Goal: Task Accomplishment & Management: Complete application form

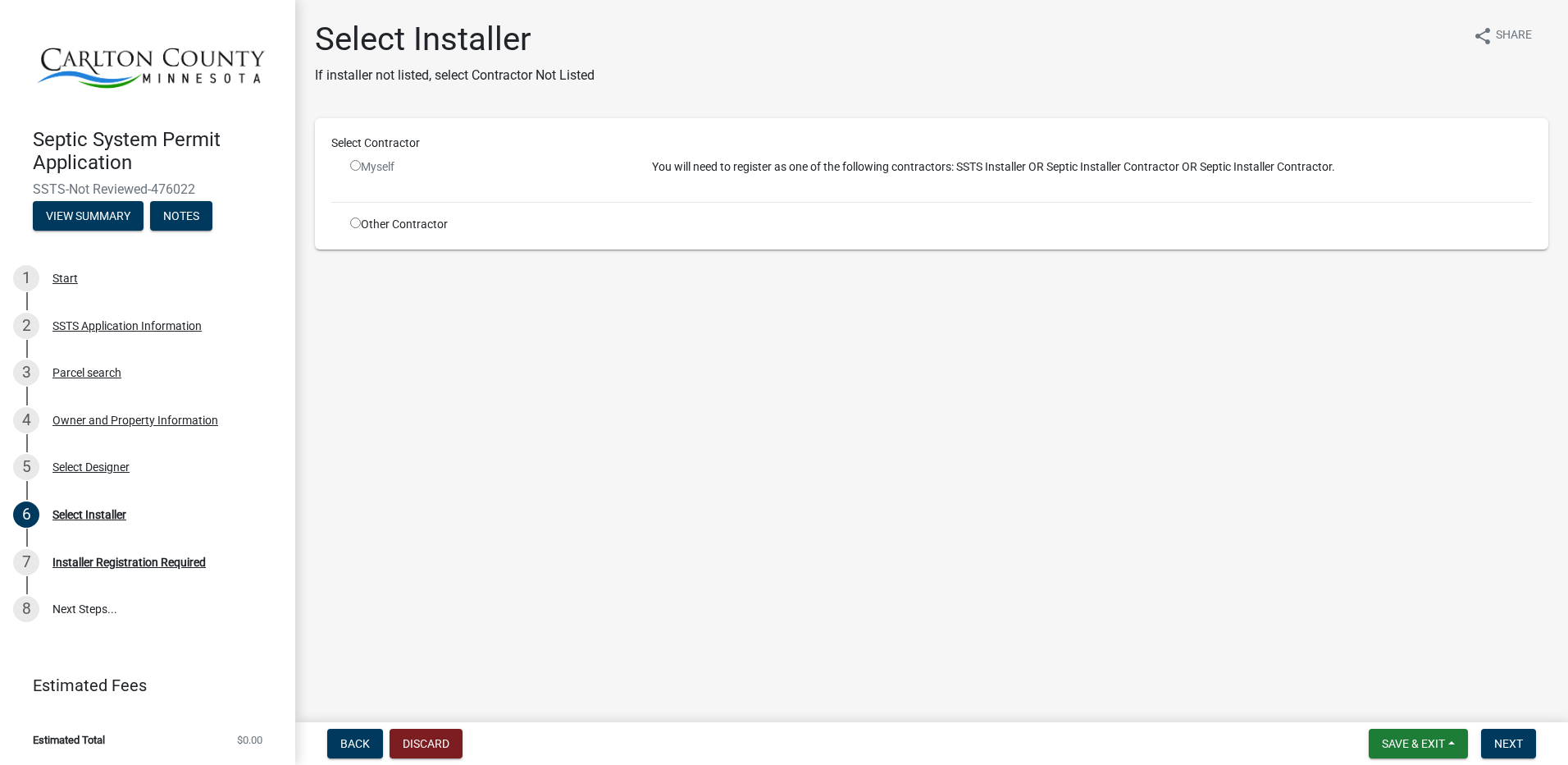
click at [352, 221] on input "radio" at bounding box center [355, 223] width 10 height 10
radio input "true"
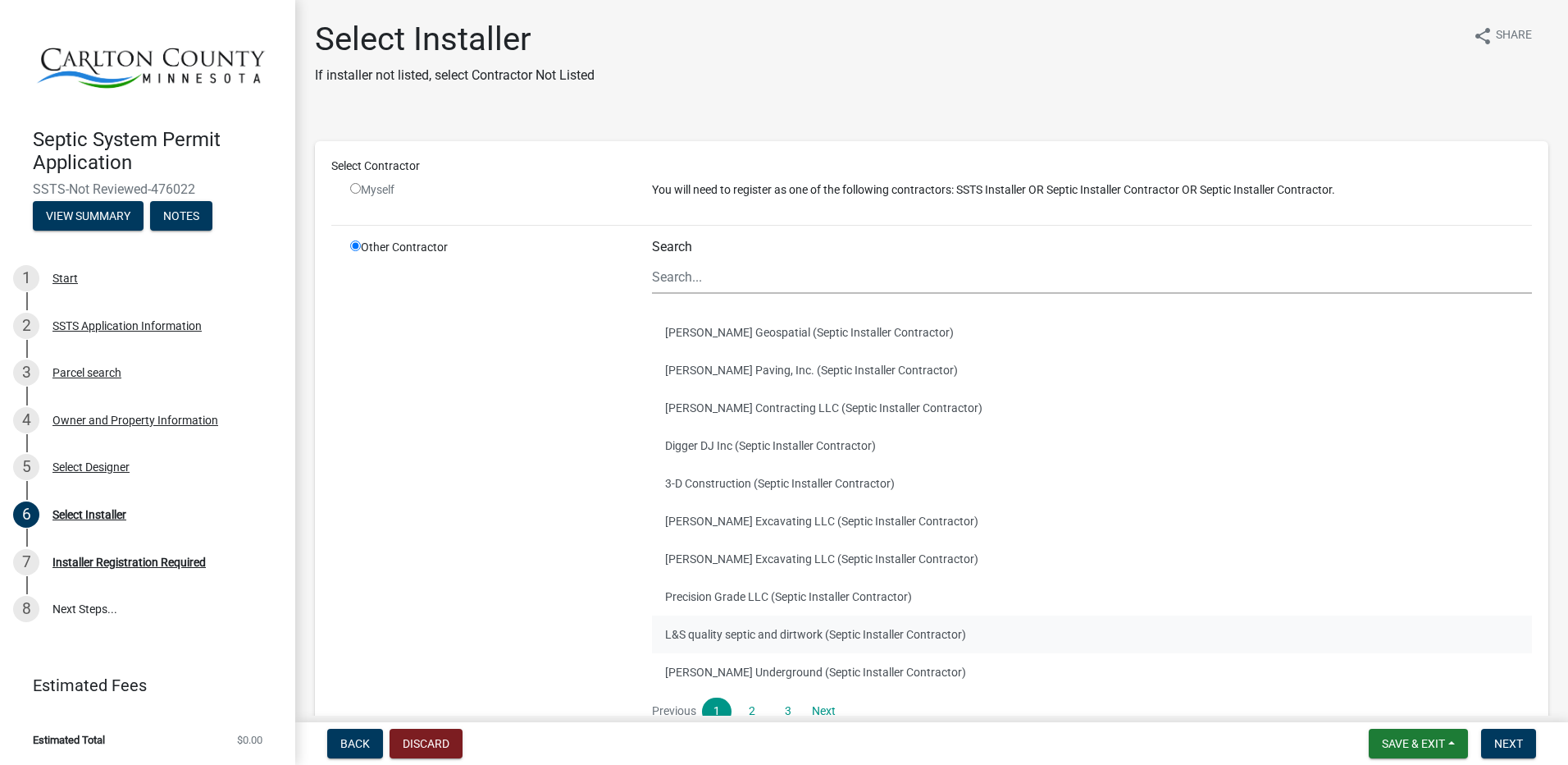
click at [733, 632] on button "L&S quality septic and dirtwork (Septic Installer Contractor)" at bounding box center [1092, 634] width 880 height 38
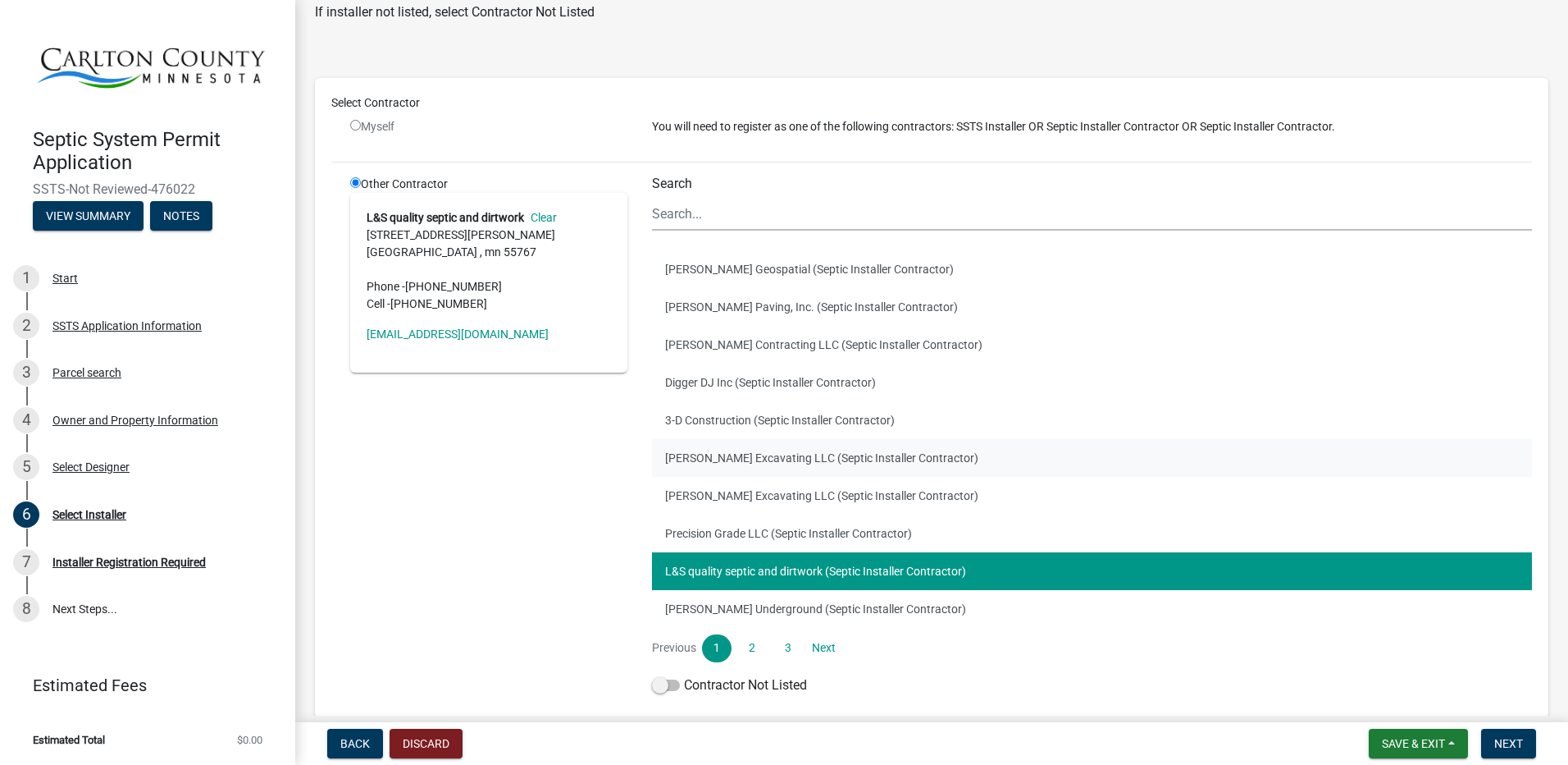
scroll to position [143, 0]
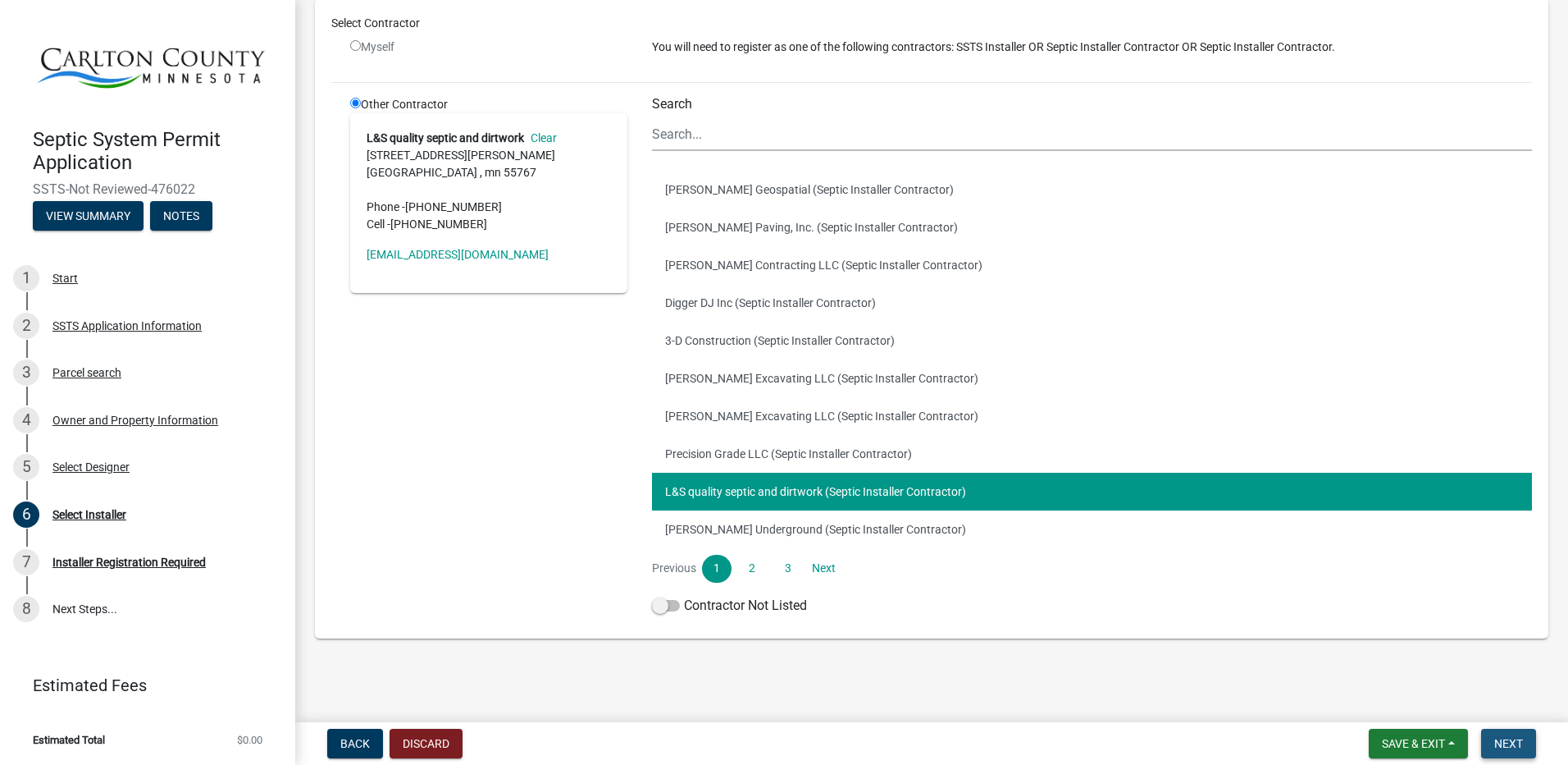
click at [1510, 741] on span "Next" at bounding box center [1508, 743] width 29 height 13
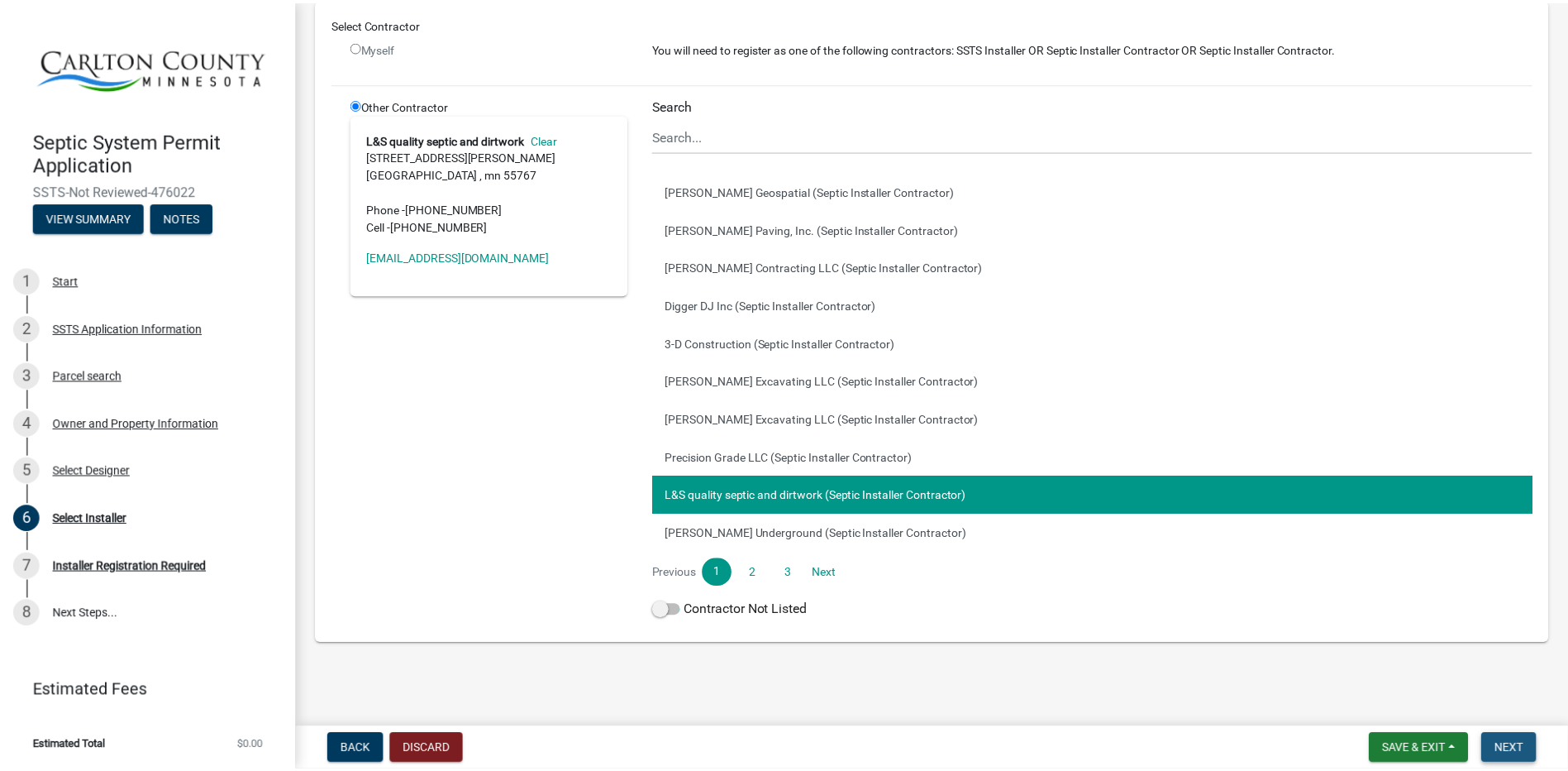
scroll to position [0, 0]
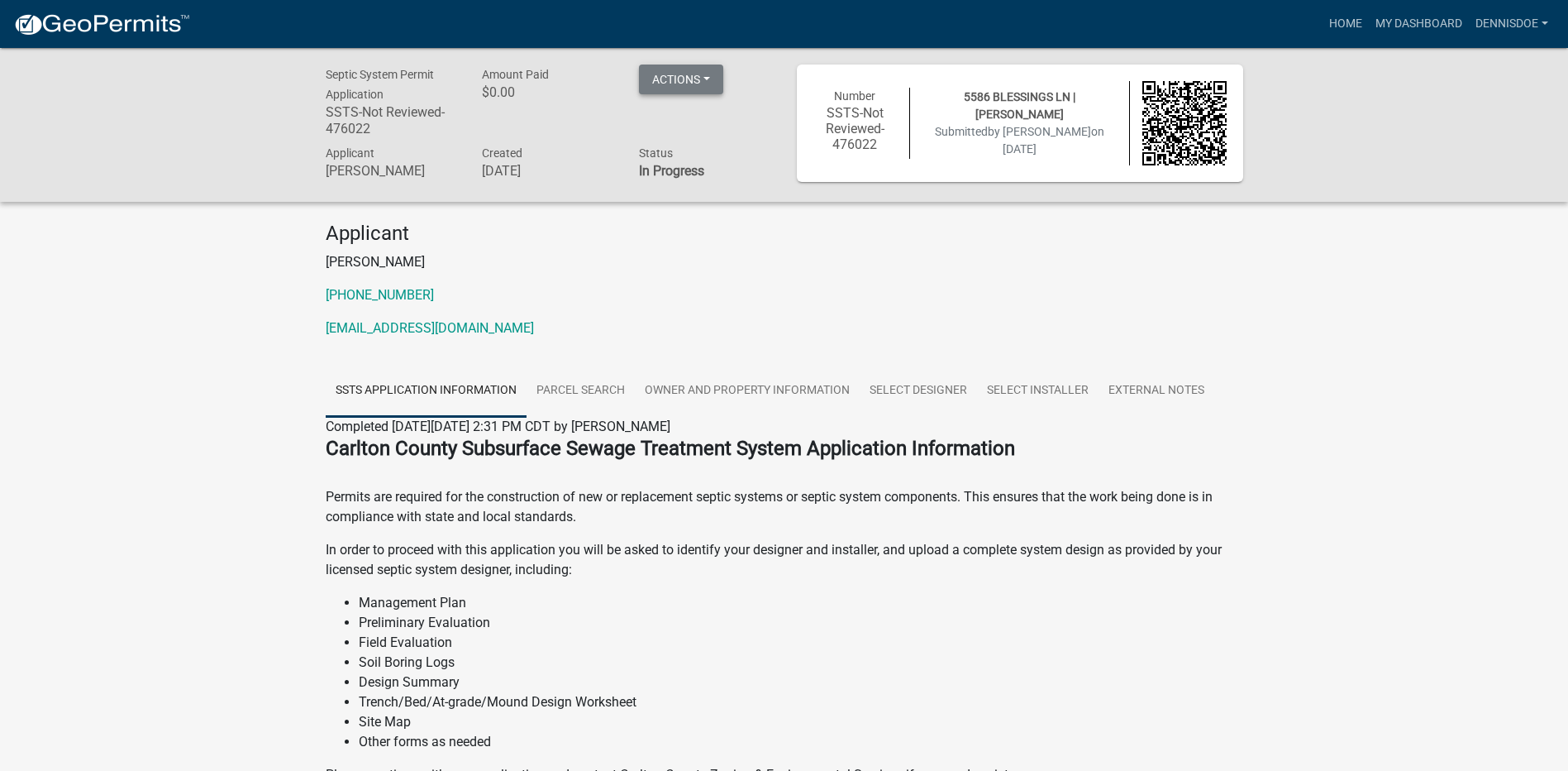
click at [710, 78] on button "Actions" at bounding box center [681, 79] width 84 height 30
click at [779, 258] on p "[PERSON_NAME]" at bounding box center [784, 262] width 918 height 20
click at [1021, 265] on p "[PERSON_NAME]" at bounding box center [784, 262] width 918 height 20
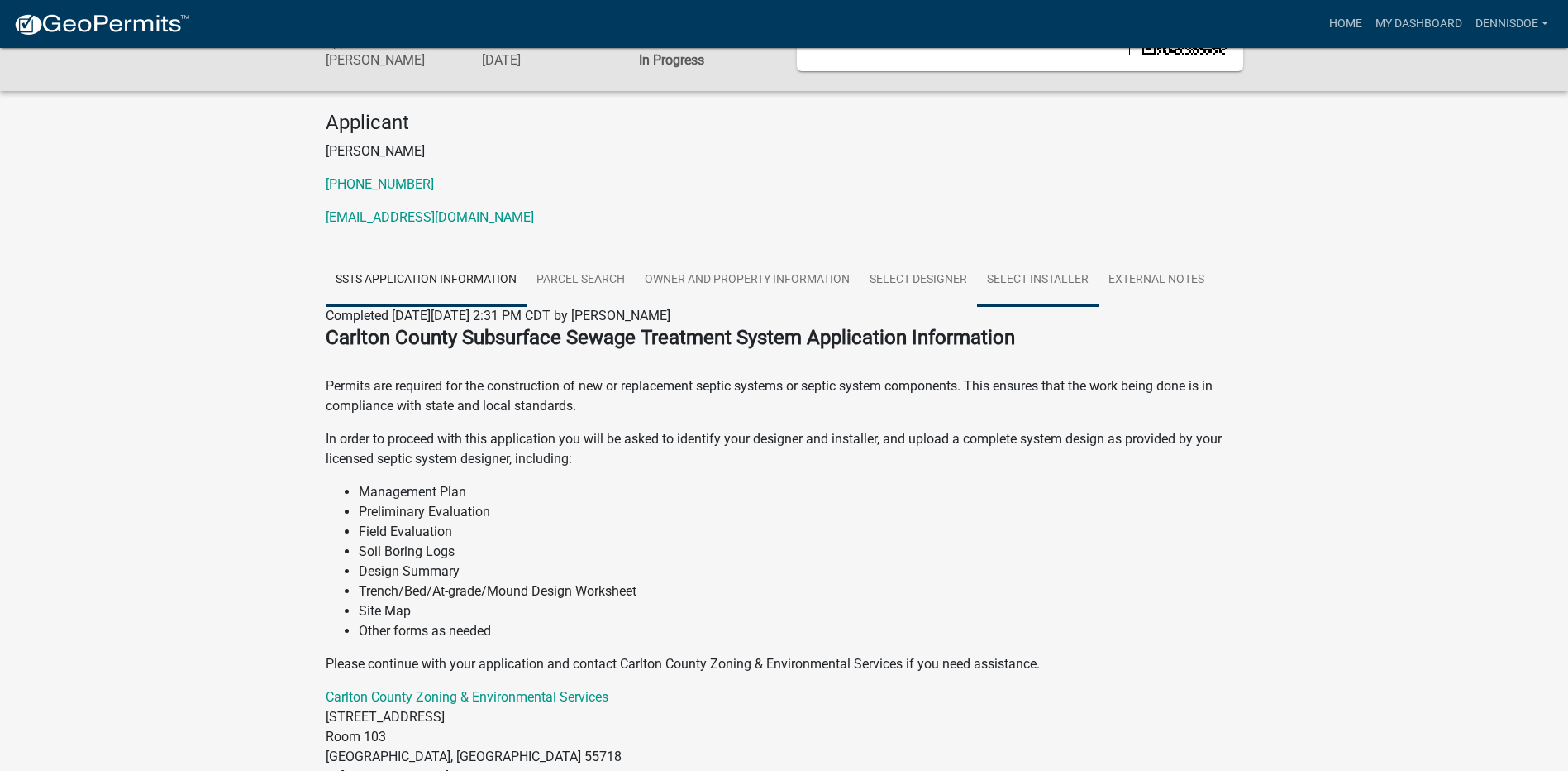
scroll to position [248, 0]
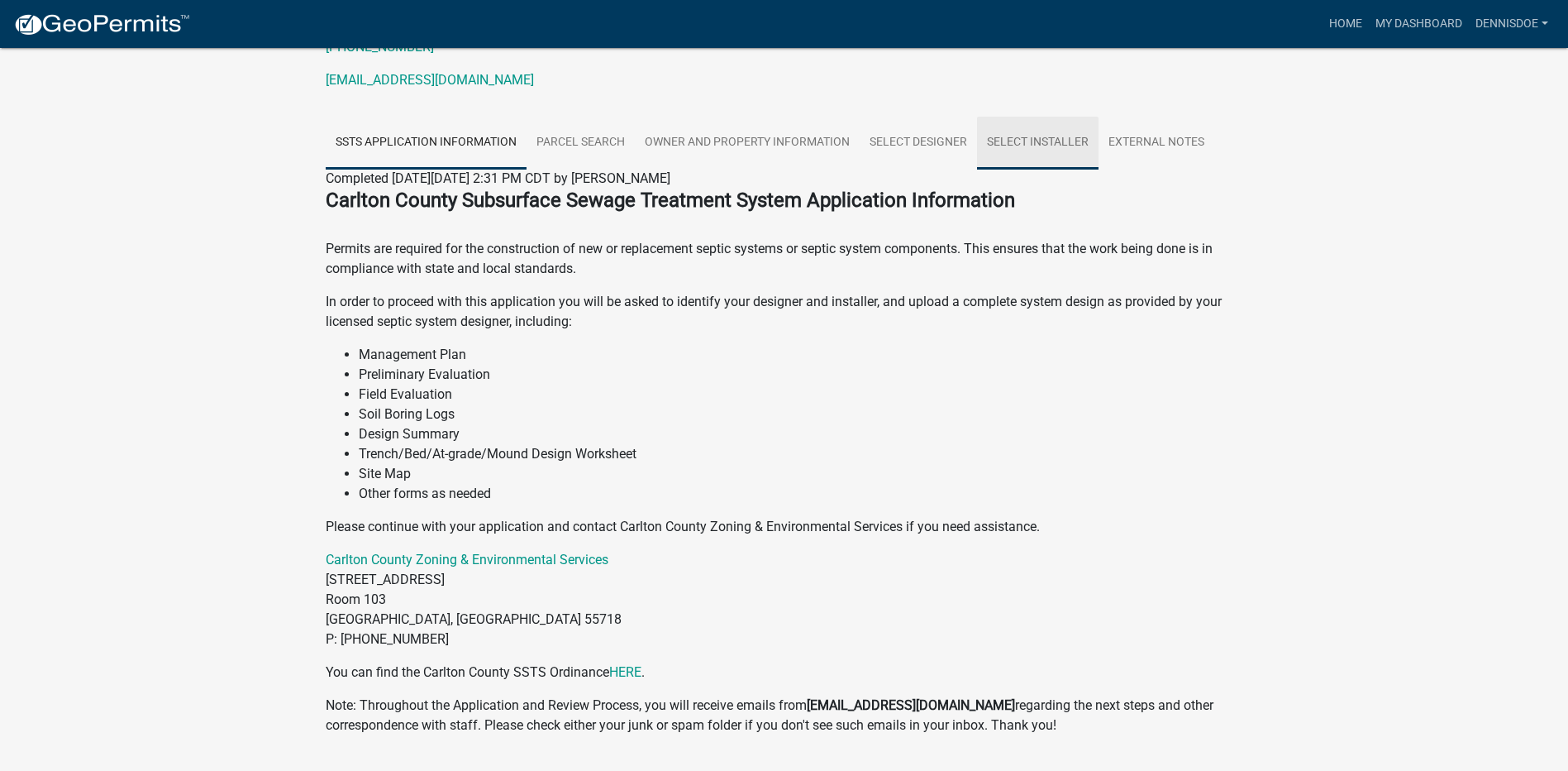
click at [1035, 139] on link "Select Installer" at bounding box center [1038, 143] width 122 height 53
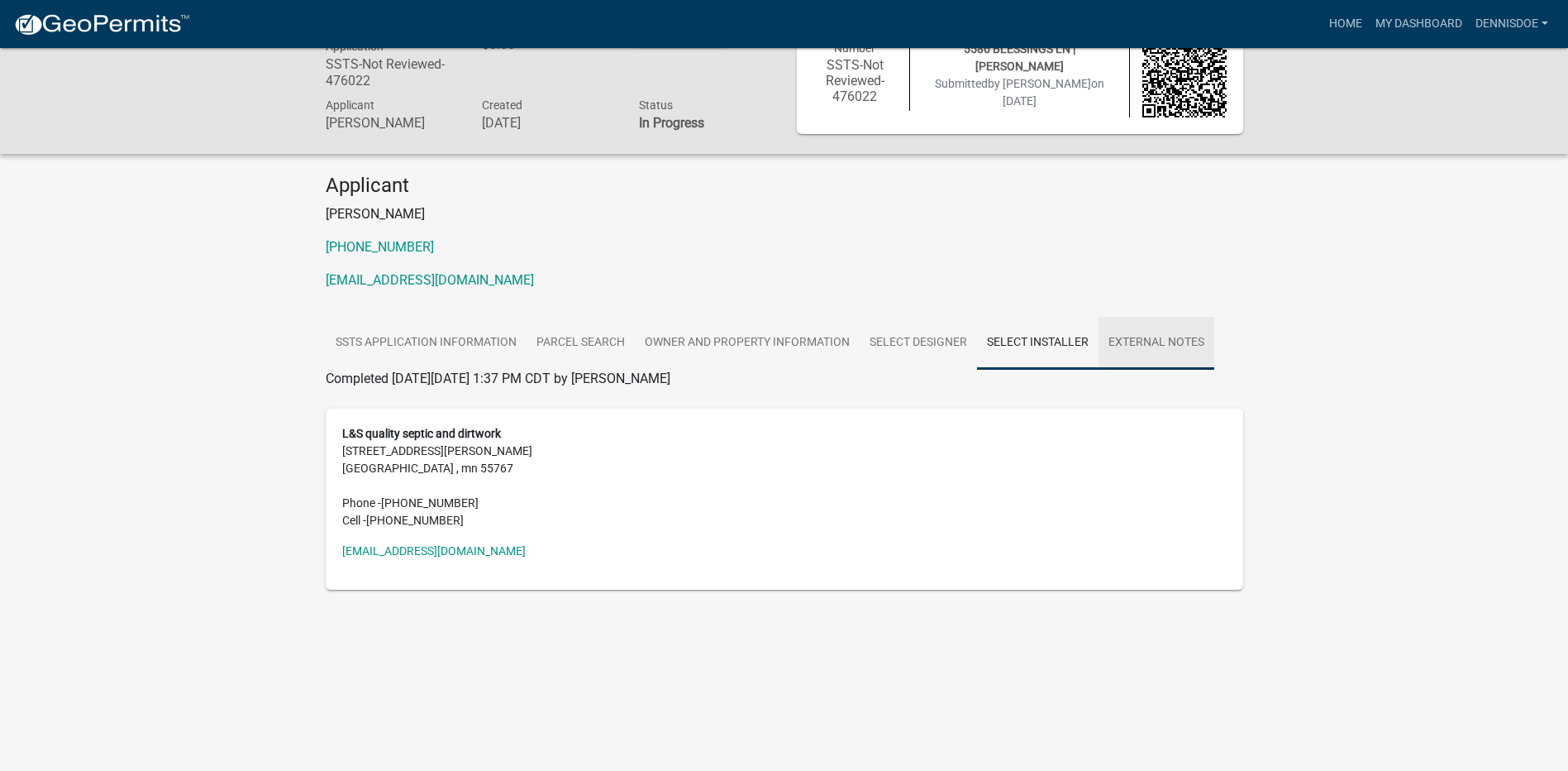
click at [1130, 343] on link "External Notes" at bounding box center [1156, 343] width 116 height 53
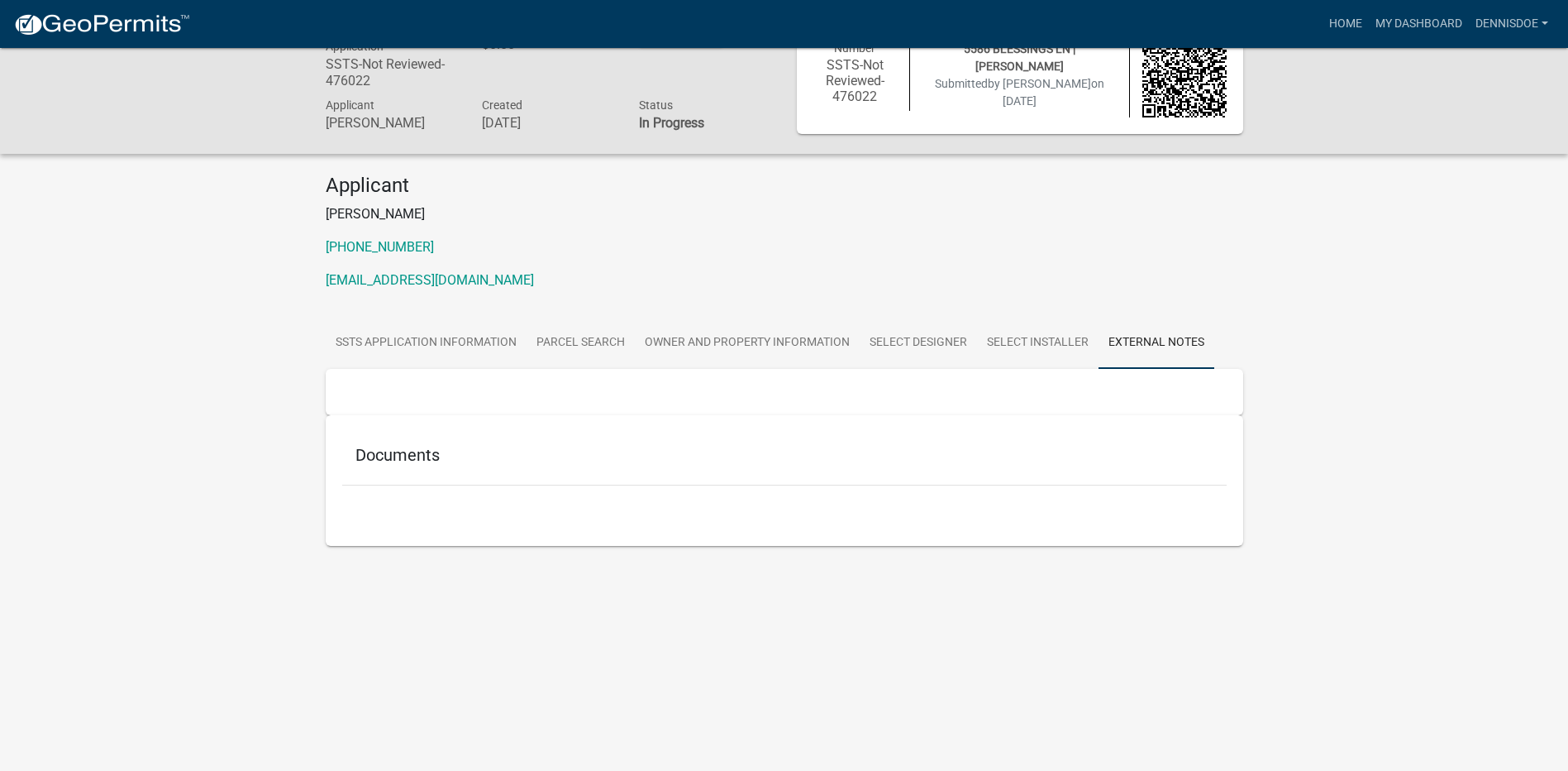
scroll to position [0, 0]
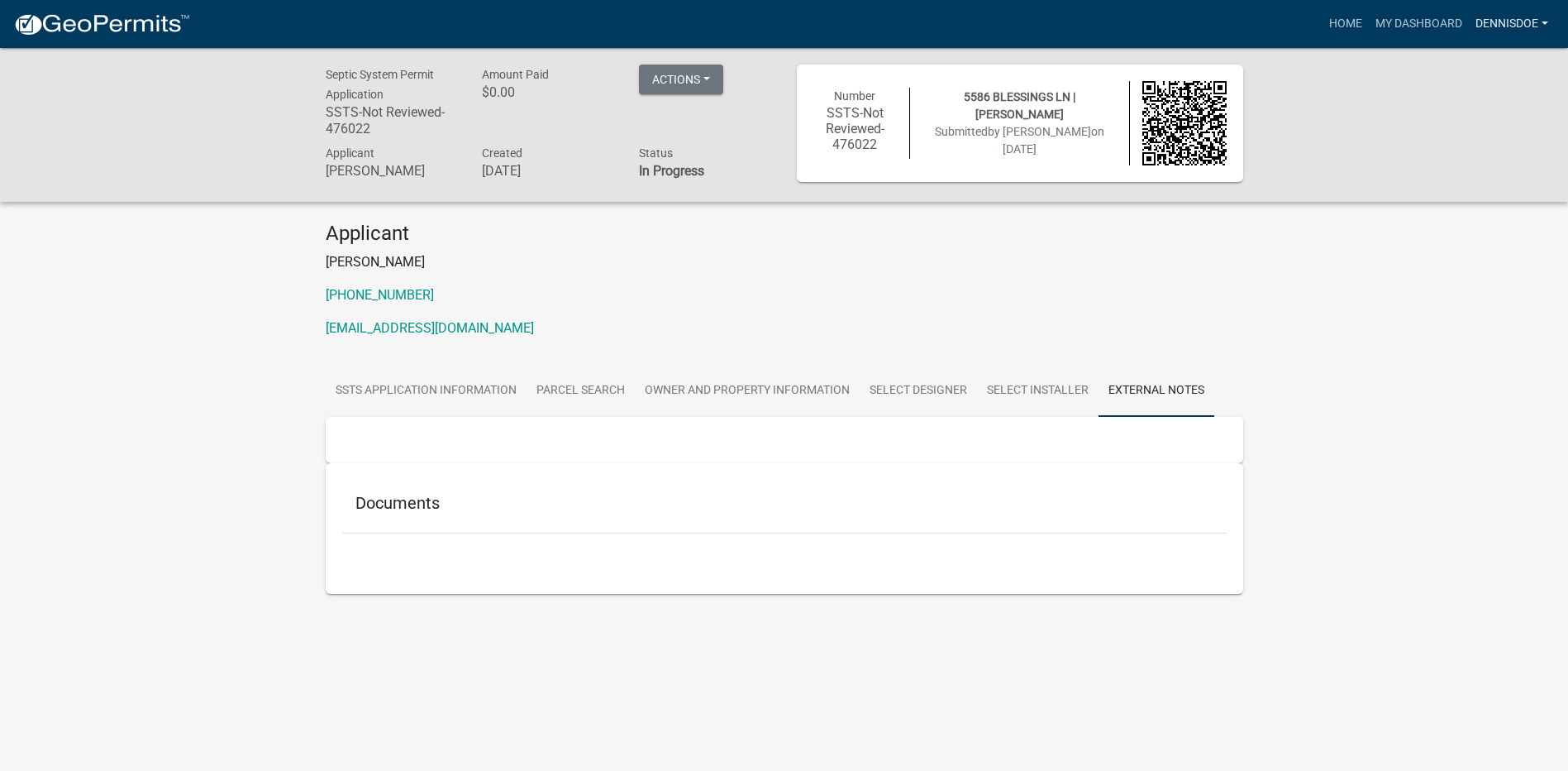
click at [1540, 24] on link "Dennisdoe" at bounding box center [1511, 24] width 86 height 31
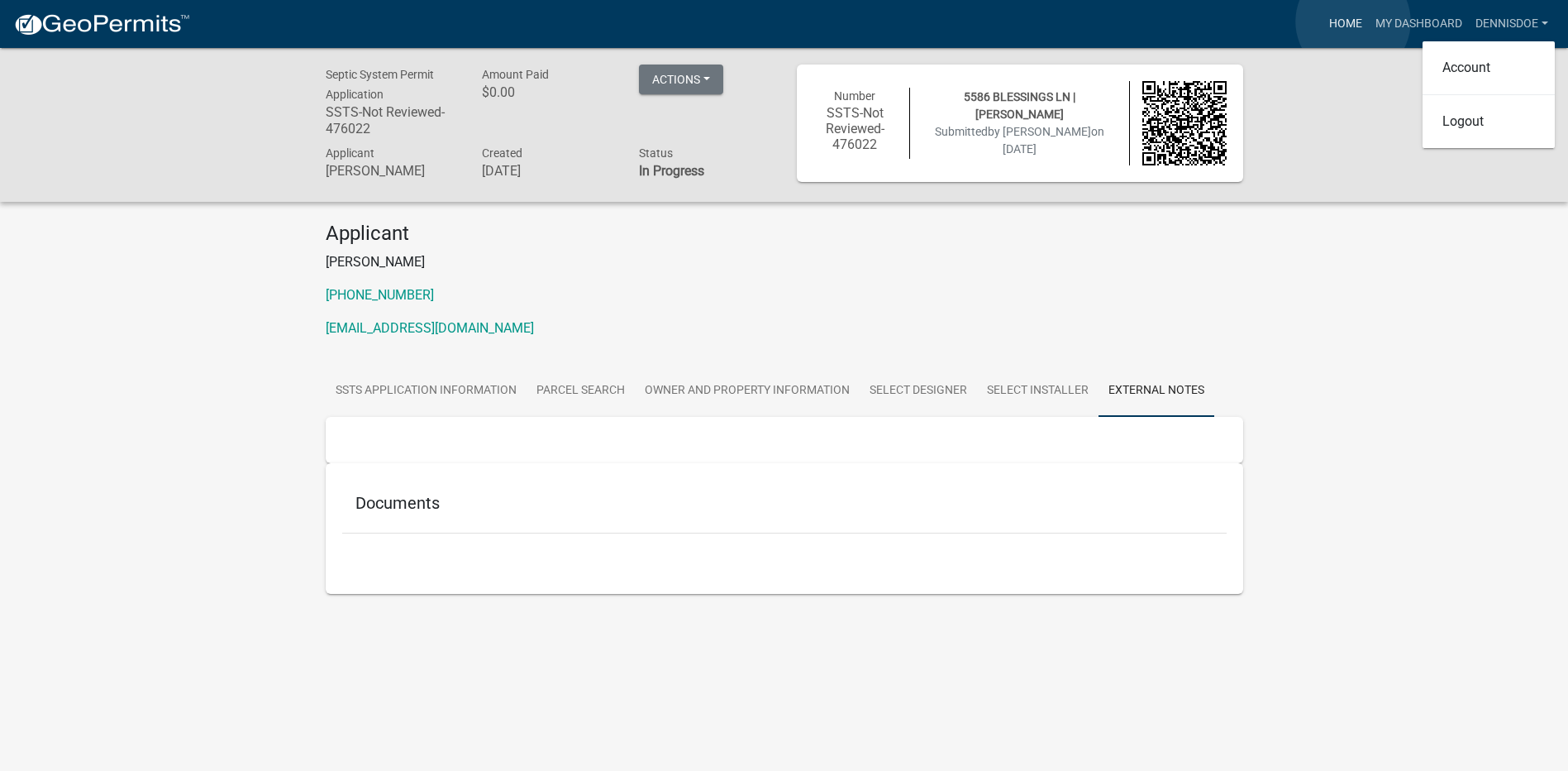
click at [1353, 22] on link "Home" at bounding box center [1345, 24] width 46 height 31
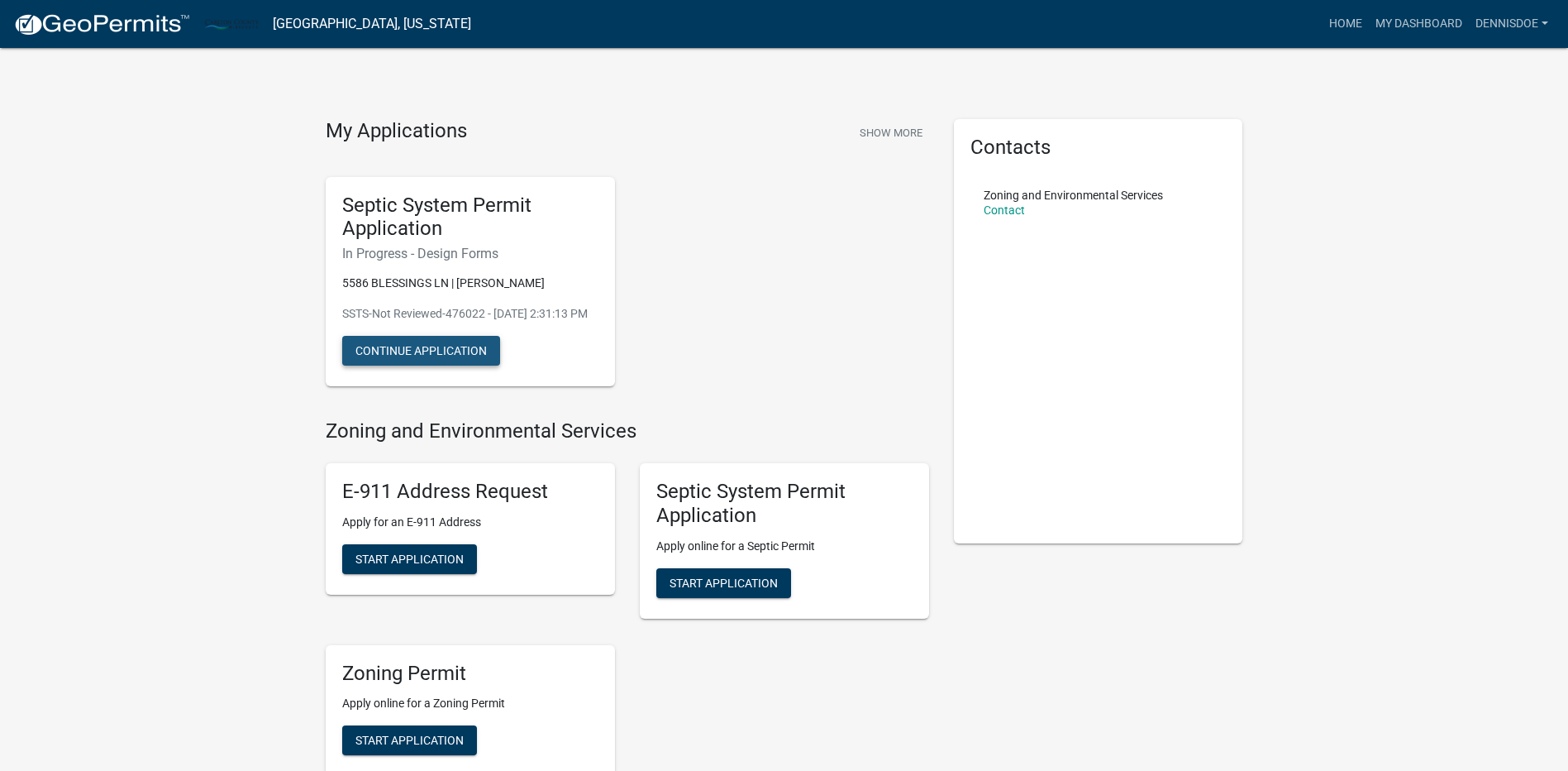
click at [428, 366] on button "Continue Application" at bounding box center [421, 350] width 158 height 30
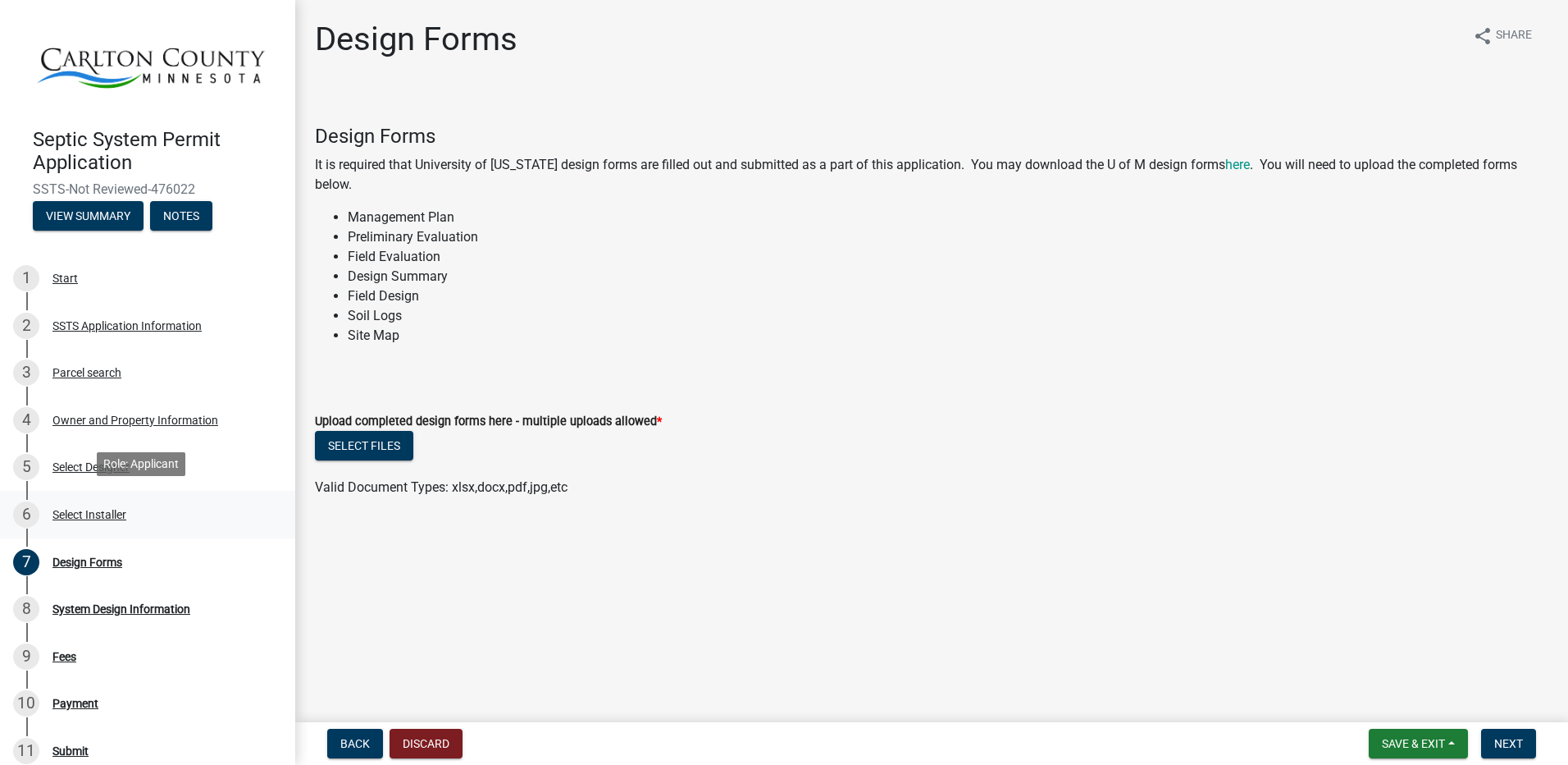
click at [105, 509] on div "Select Installer" at bounding box center [89, 514] width 73 height 11
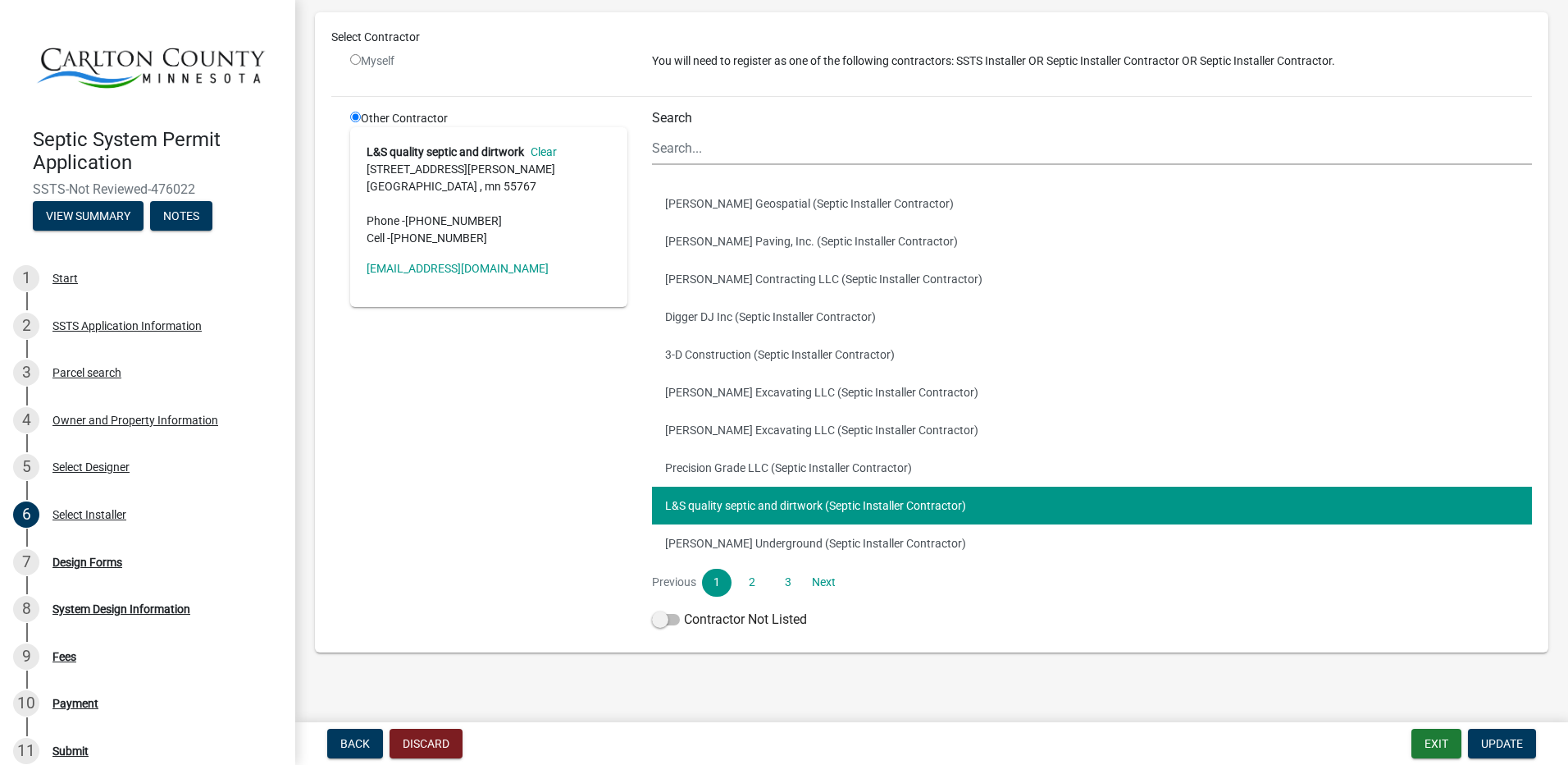
scroll to position [143, 0]
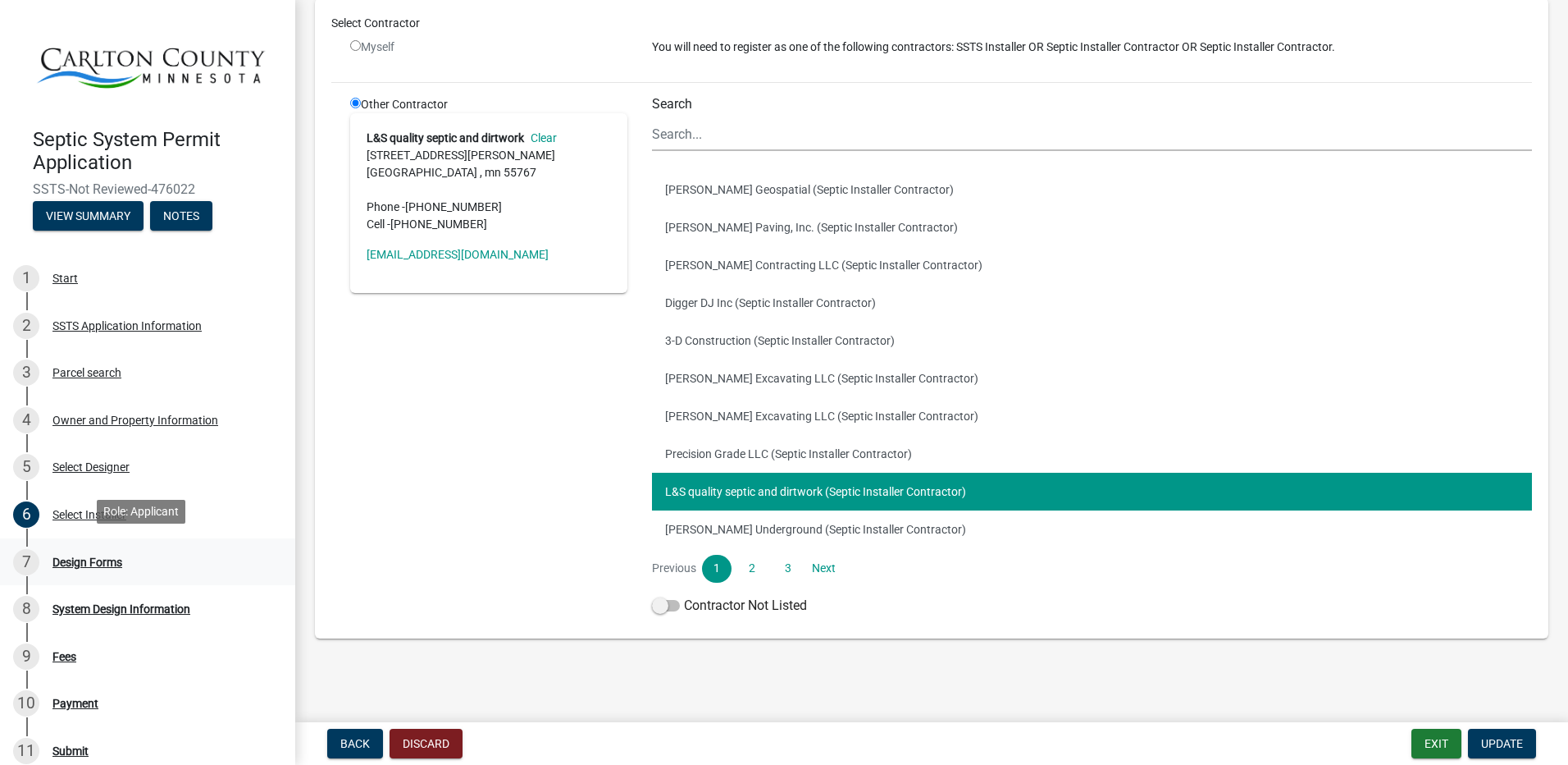
click at [101, 557] on div "Design Forms" at bounding box center [87, 562] width 70 height 11
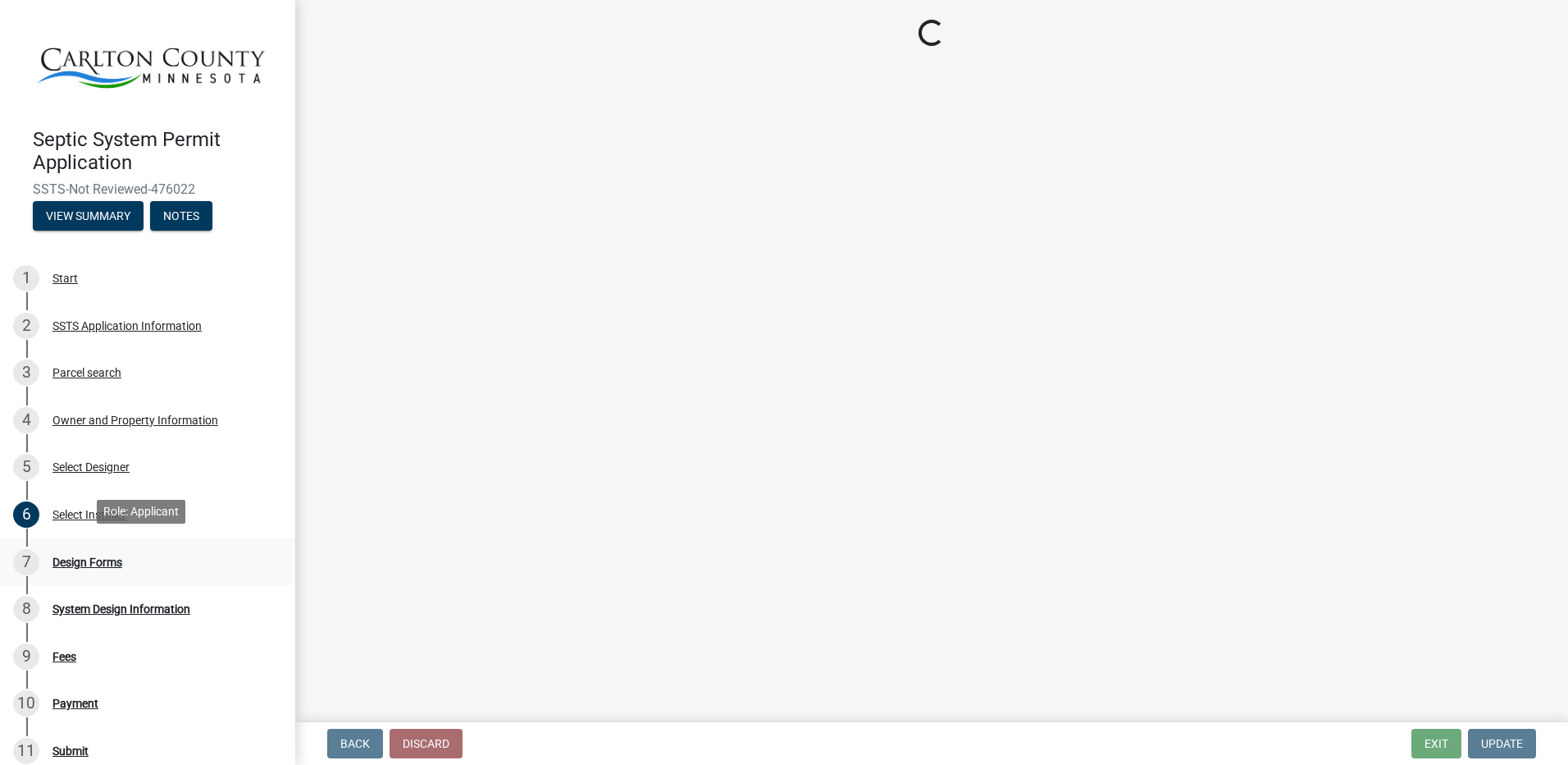
scroll to position [0, 0]
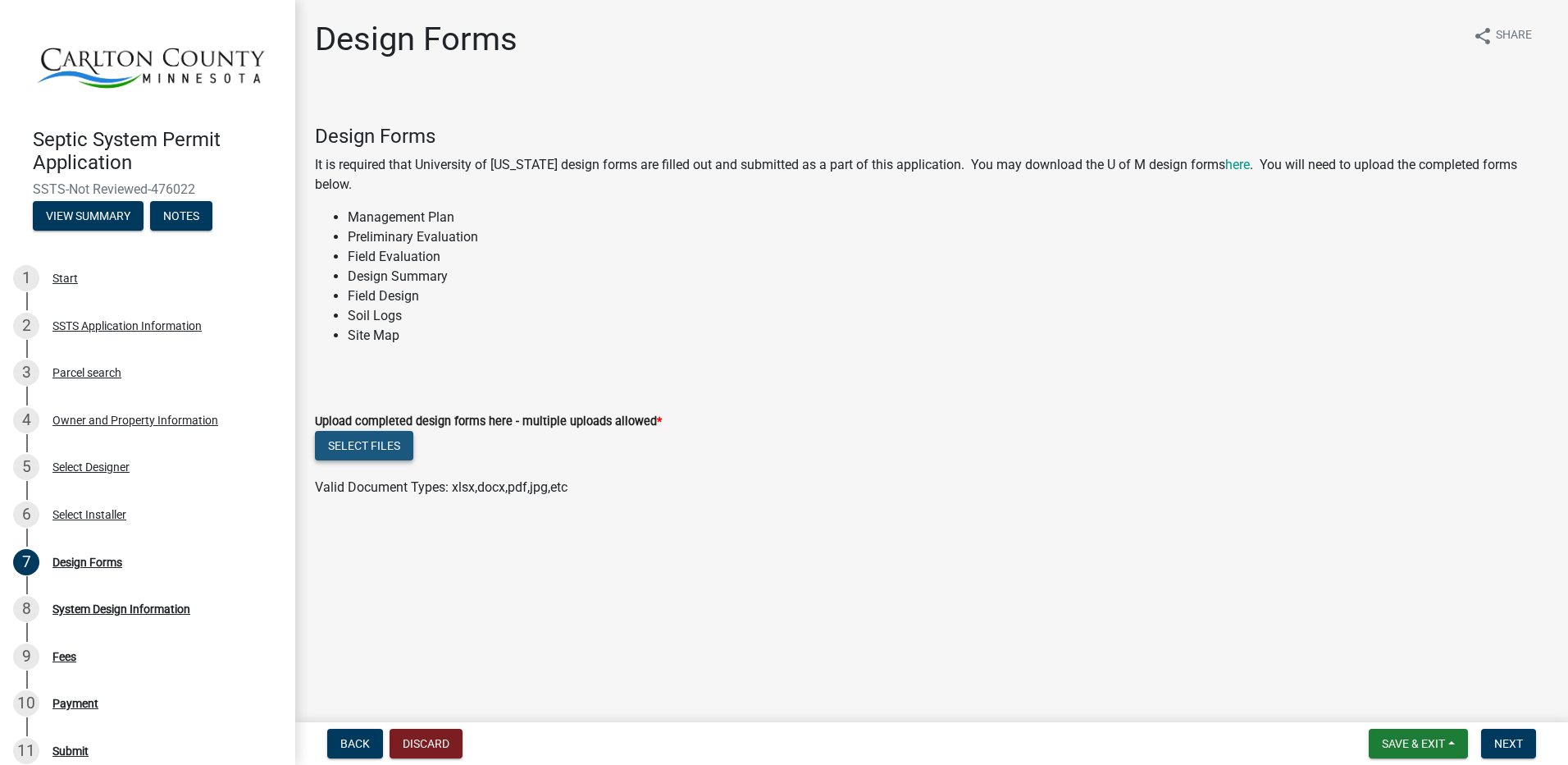
click at [343, 446] on button "Select files" at bounding box center [365, 445] width 98 height 29
click at [371, 450] on button "Select files" at bounding box center [365, 445] width 98 height 29
click at [386, 443] on button "Select files" at bounding box center [365, 445] width 98 height 29
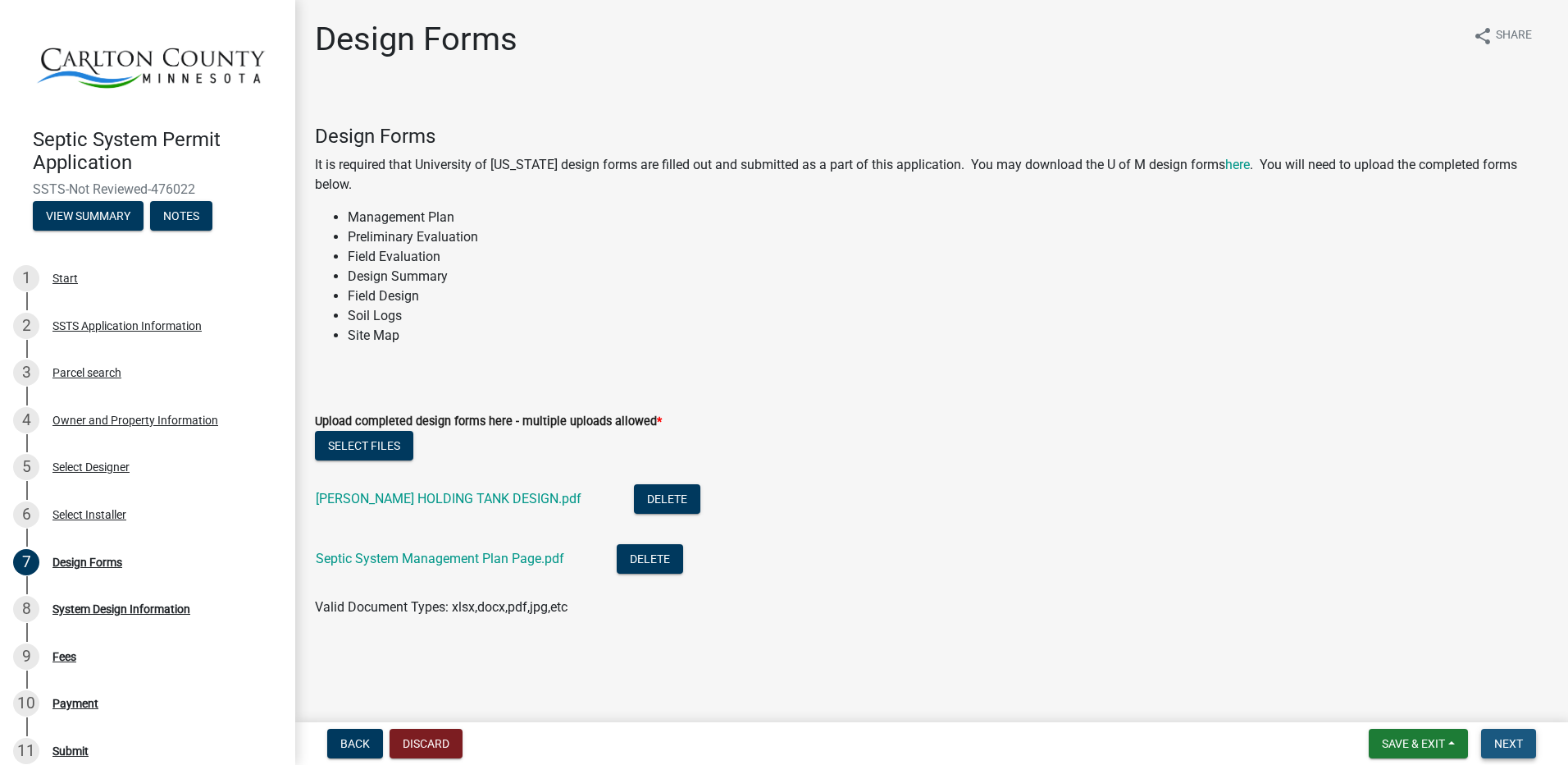
click at [1513, 742] on span "Next" at bounding box center [1508, 743] width 29 height 13
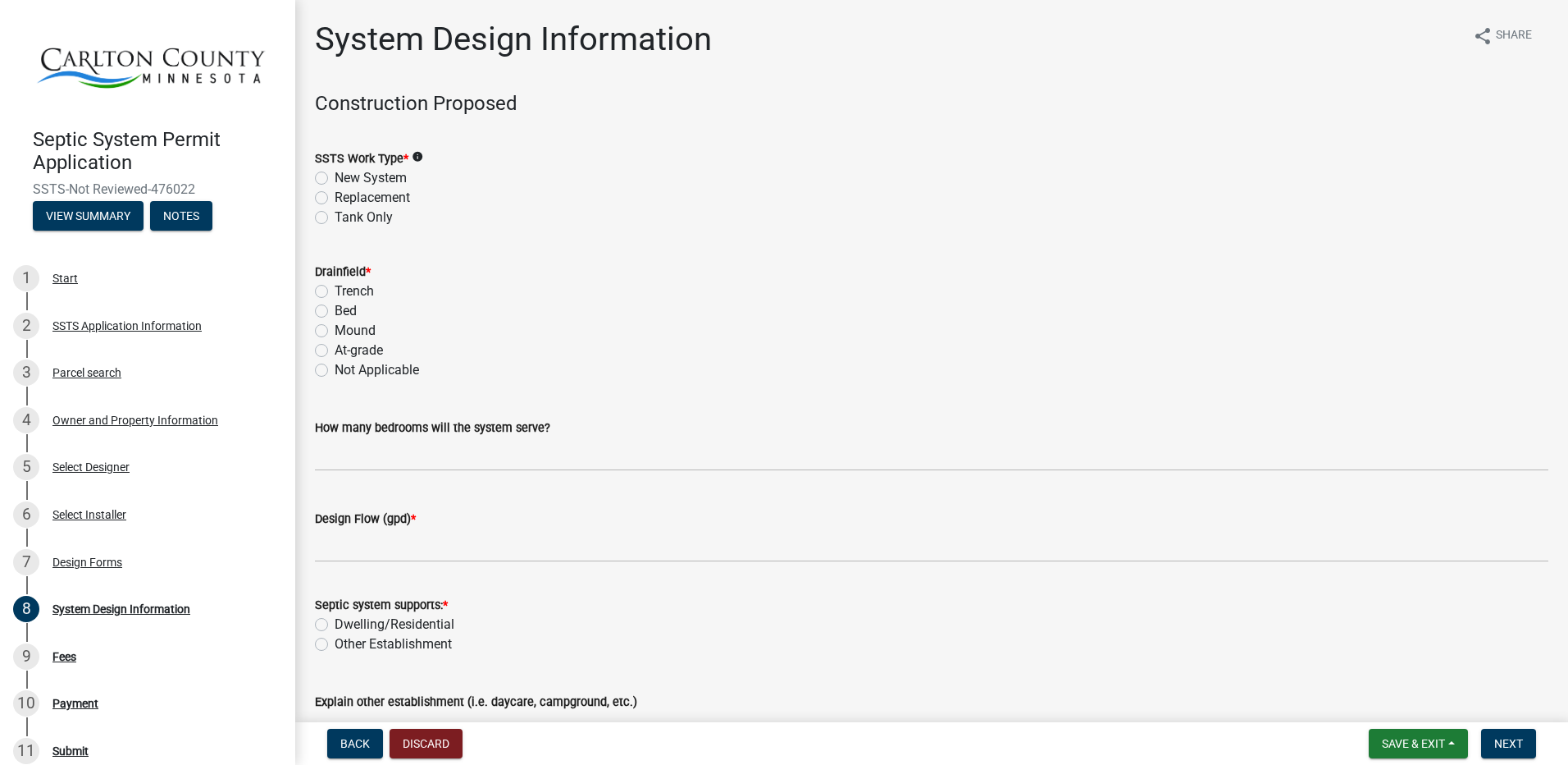
click at [418, 157] on icon "info" at bounding box center [417, 156] width 11 height 11
click at [334, 215] on label "Tank Only" at bounding box center [363, 217] width 58 height 20
click at [334, 215] on input "Tank Only" at bounding box center [340, 213] width 10 height 10
radio input "true"
click at [334, 371] on label "Not Applicable" at bounding box center [377, 370] width 85 height 20
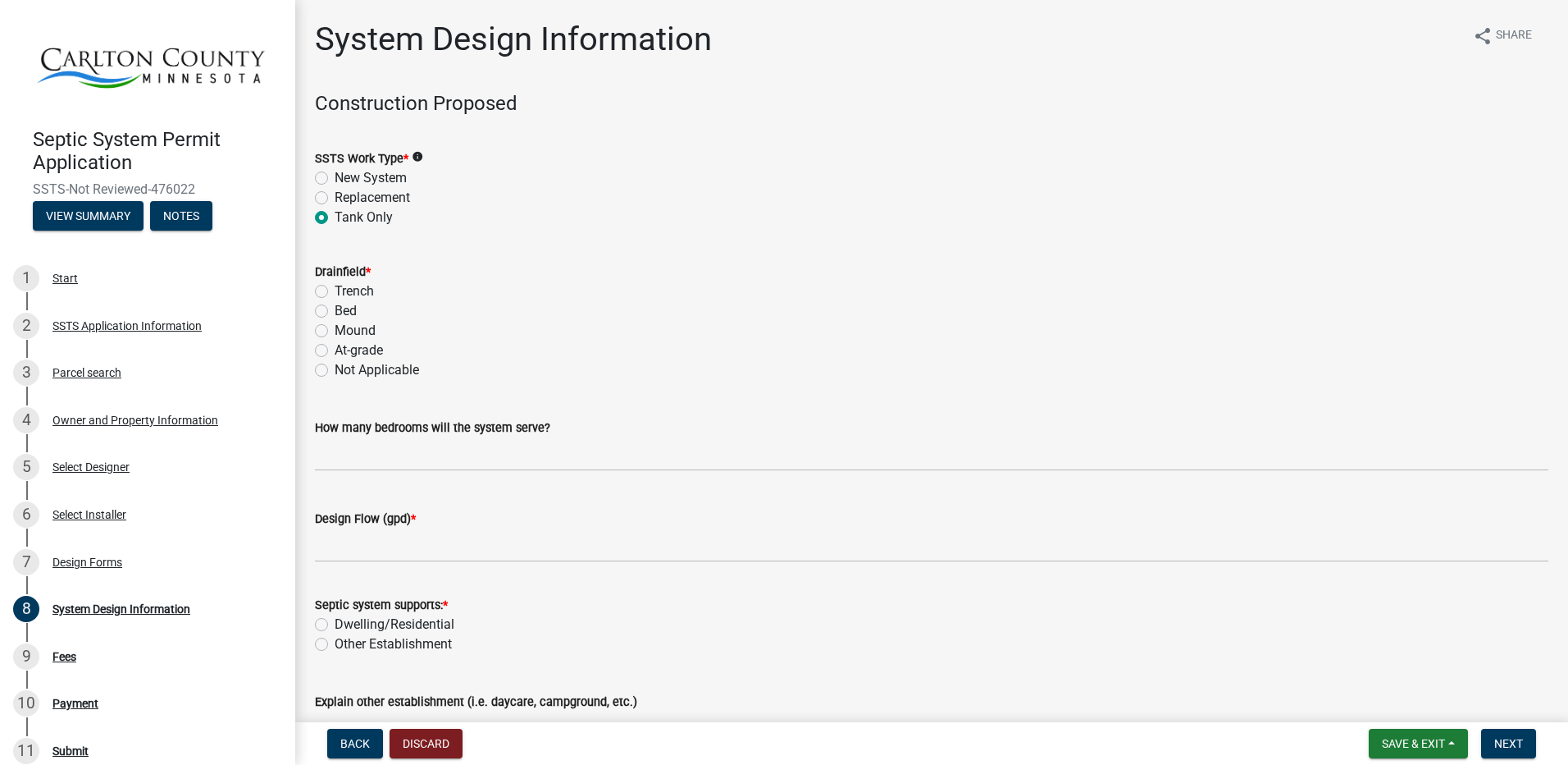
click at [334, 371] on input "Not Applicable" at bounding box center [340, 366] width 10 height 10
radio input "true"
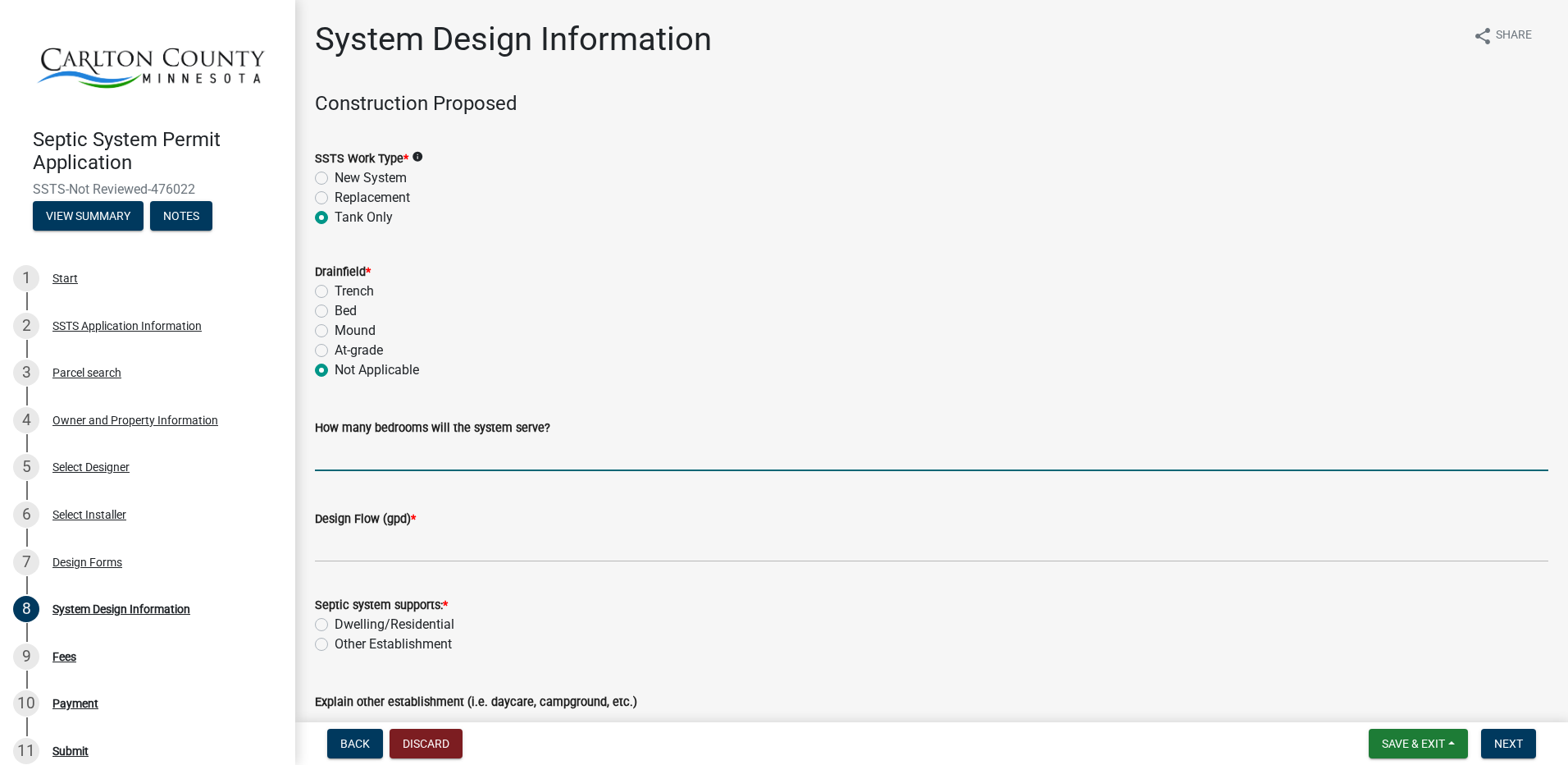
click at [396, 452] on input "text" at bounding box center [932, 454] width 1234 height 34
type input "1"
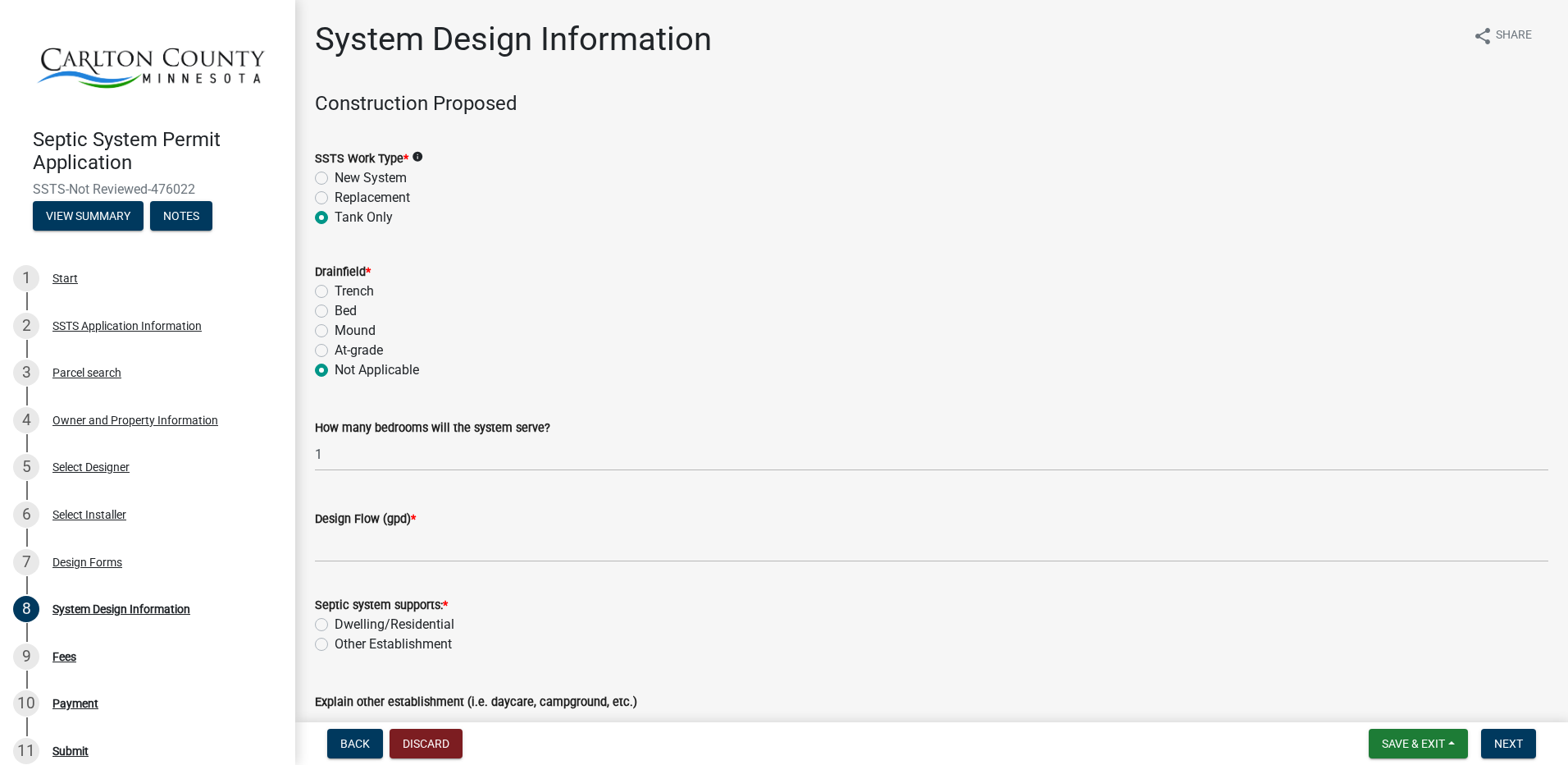
click at [413, 516] on span "*" at bounding box center [414, 519] width 5 height 14
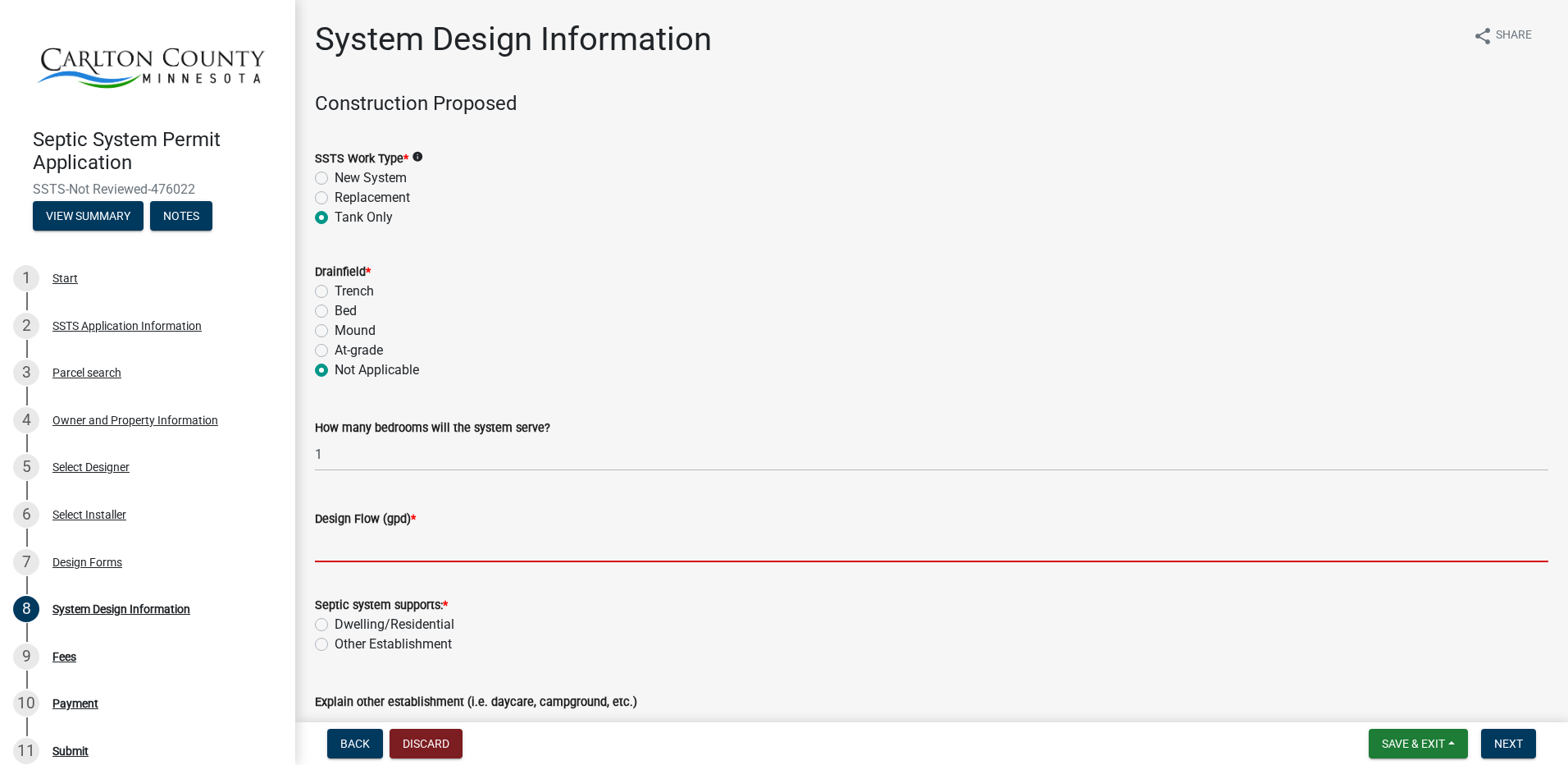
click at [413, 528] on input "Design Flow (gpd) *" at bounding box center [932, 545] width 1234 height 34
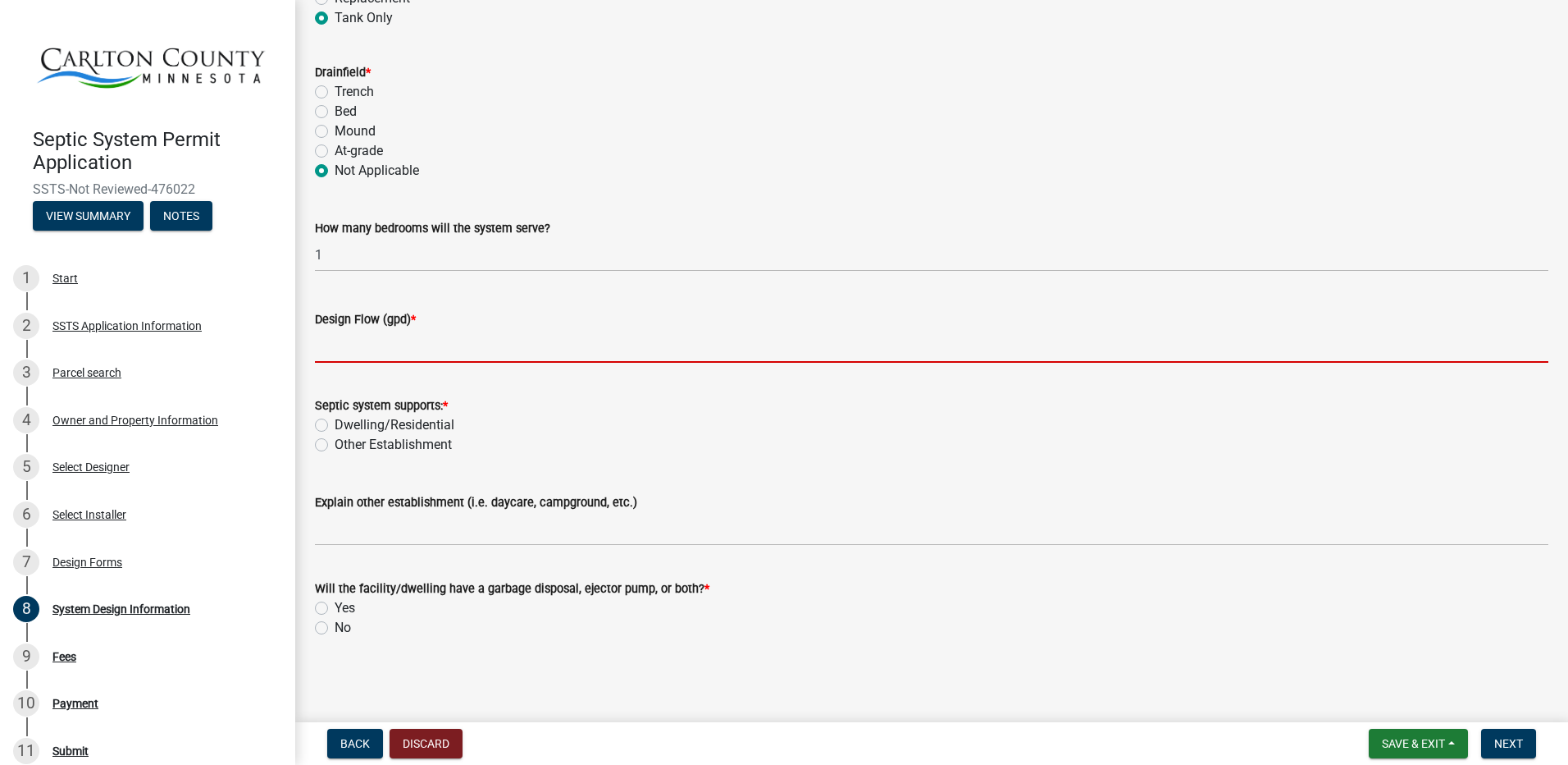
scroll to position [201, 0]
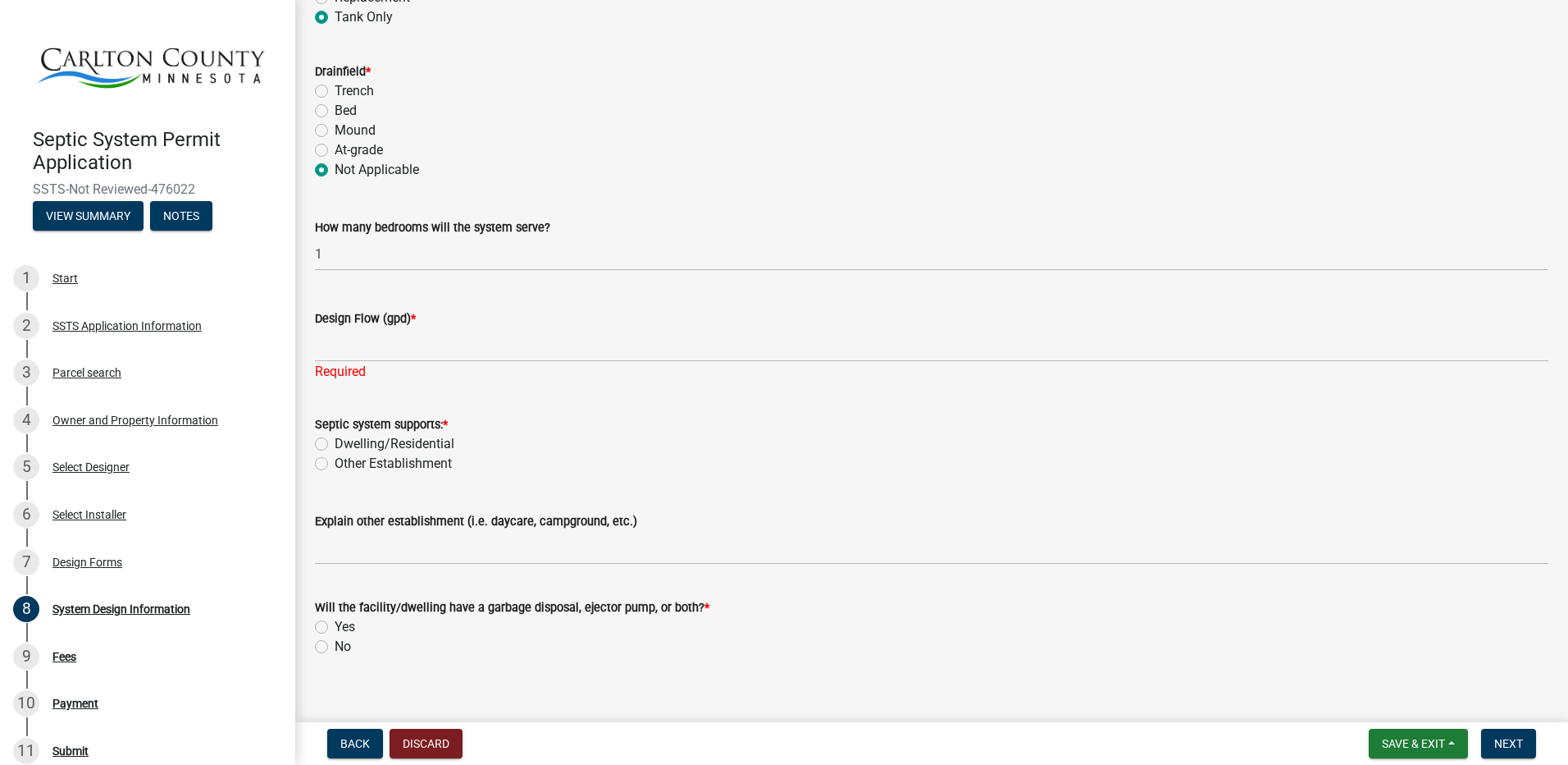
click at [322, 444] on div "Septic system supports: * Dwelling/Residential Other Establishment" at bounding box center [932, 443] width 1234 height 59
click at [334, 466] on label "Other Establishment" at bounding box center [393, 463] width 117 height 20
click at [334, 464] on input "Other Establishment" at bounding box center [340, 459] width 10 height 10
radio input "true"
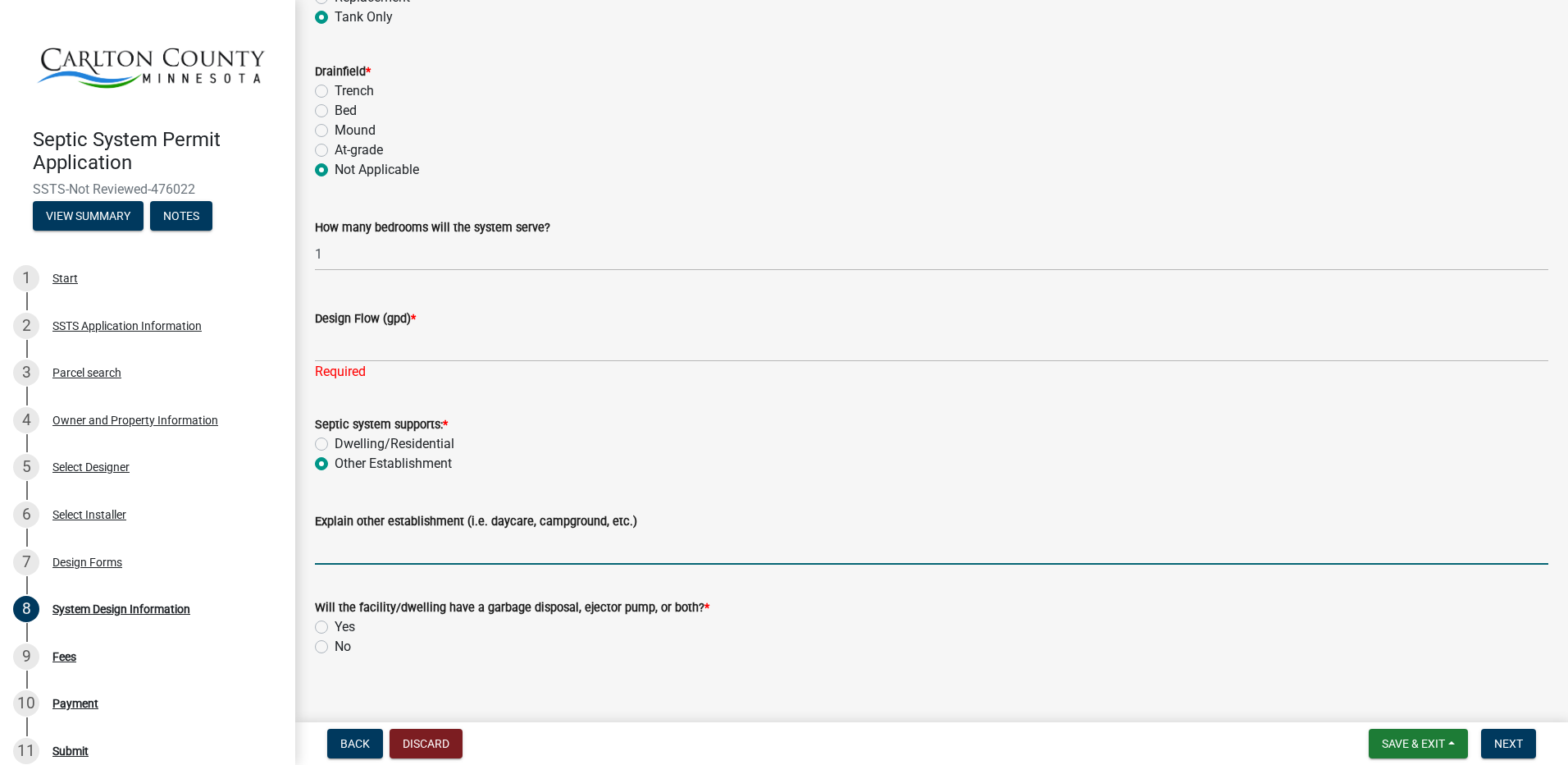
click at [412, 555] on input "Explain other establishment (i.e. daycare, campground, etc.)" at bounding box center [932, 547] width 1234 height 34
type input "Camper"
click at [334, 649] on label "No" at bounding box center [342, 647] width 16 height 20
click at [334, 647] on input "No" at bounding box center [340, 642] width 10 height 10
radio input "true"
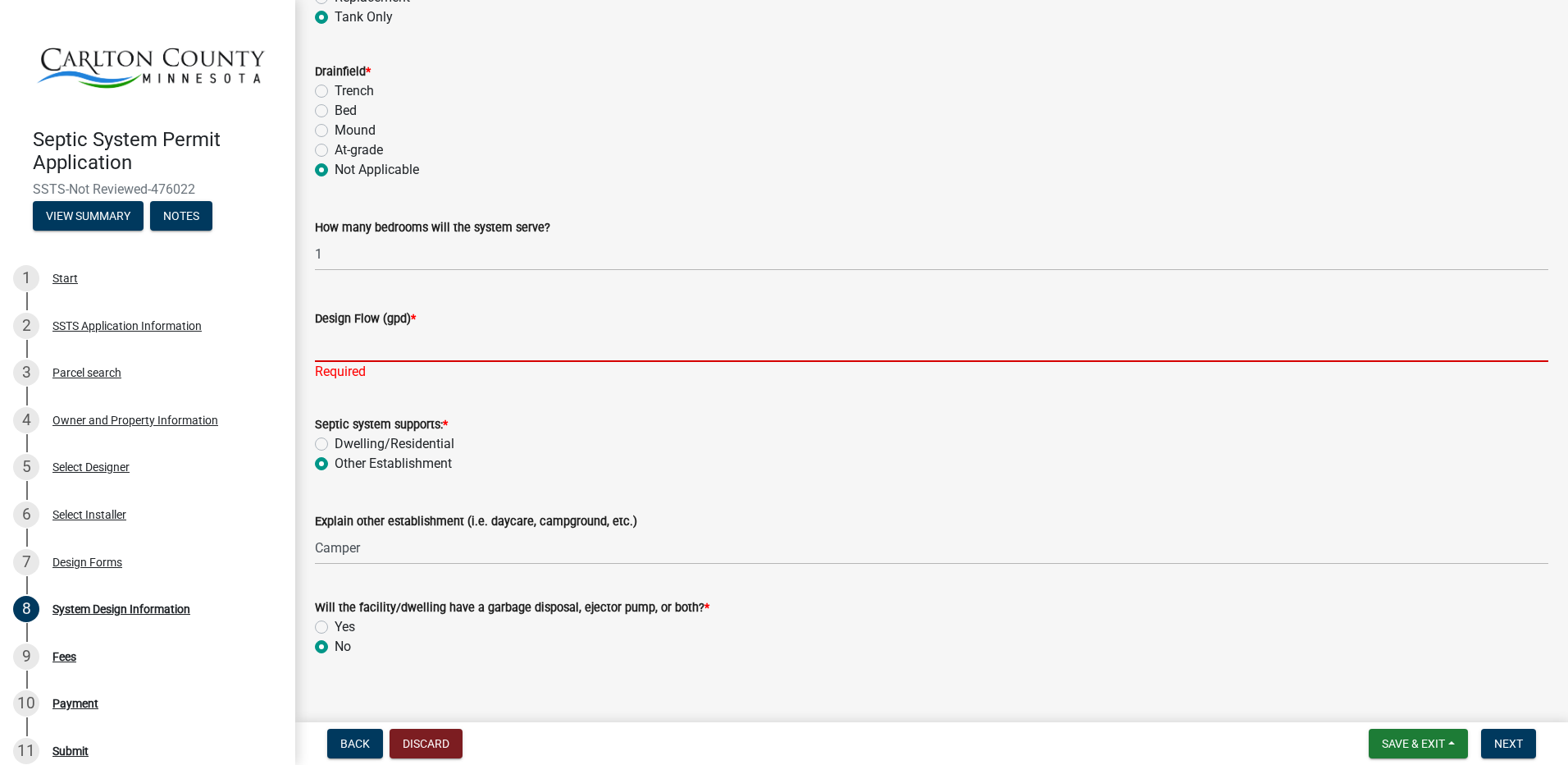
click at [451, 345] on input "Design Flow (gpd) *" at bounding box center [932, 345] width 1234 height 34
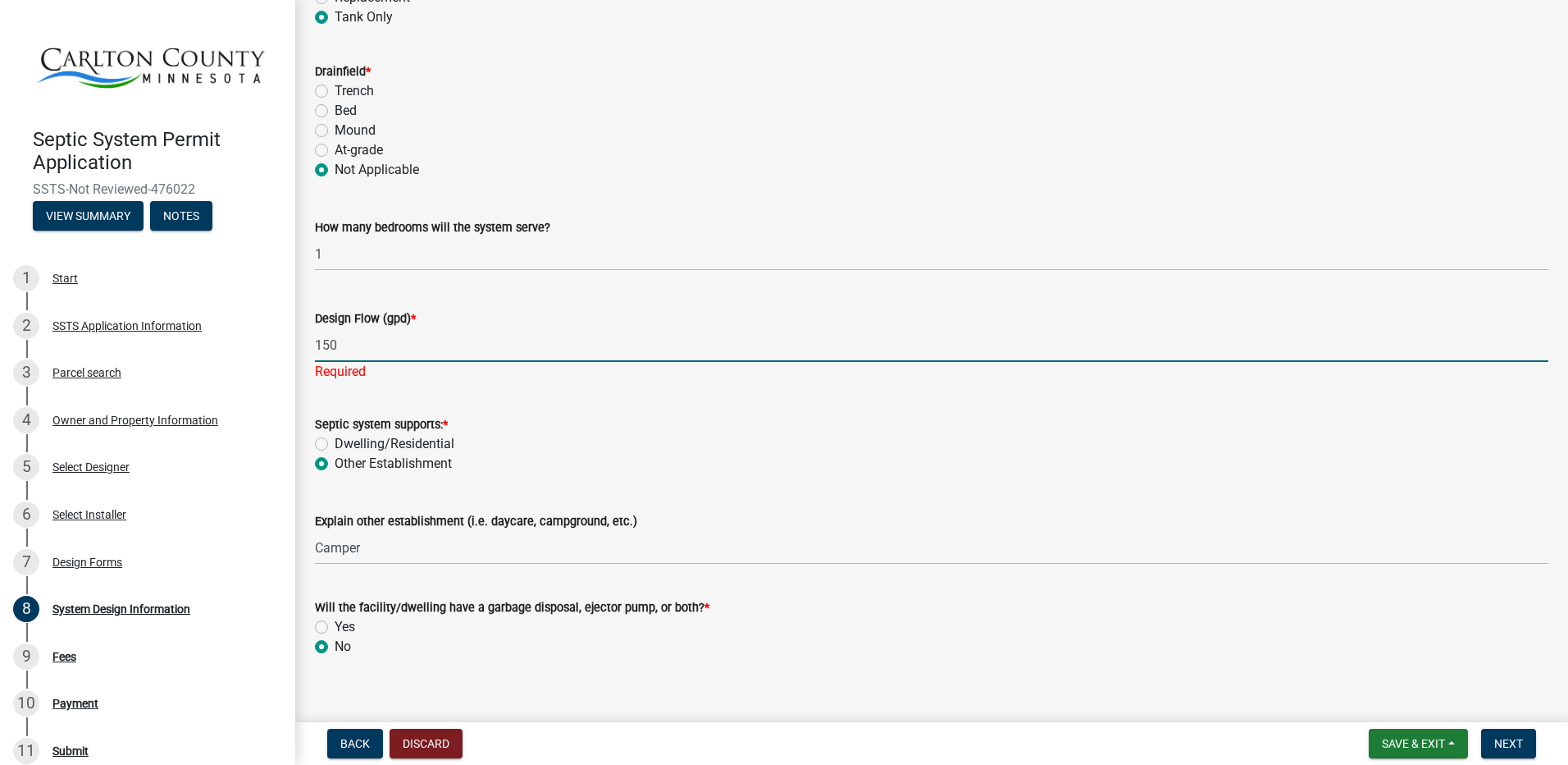
type input "150"
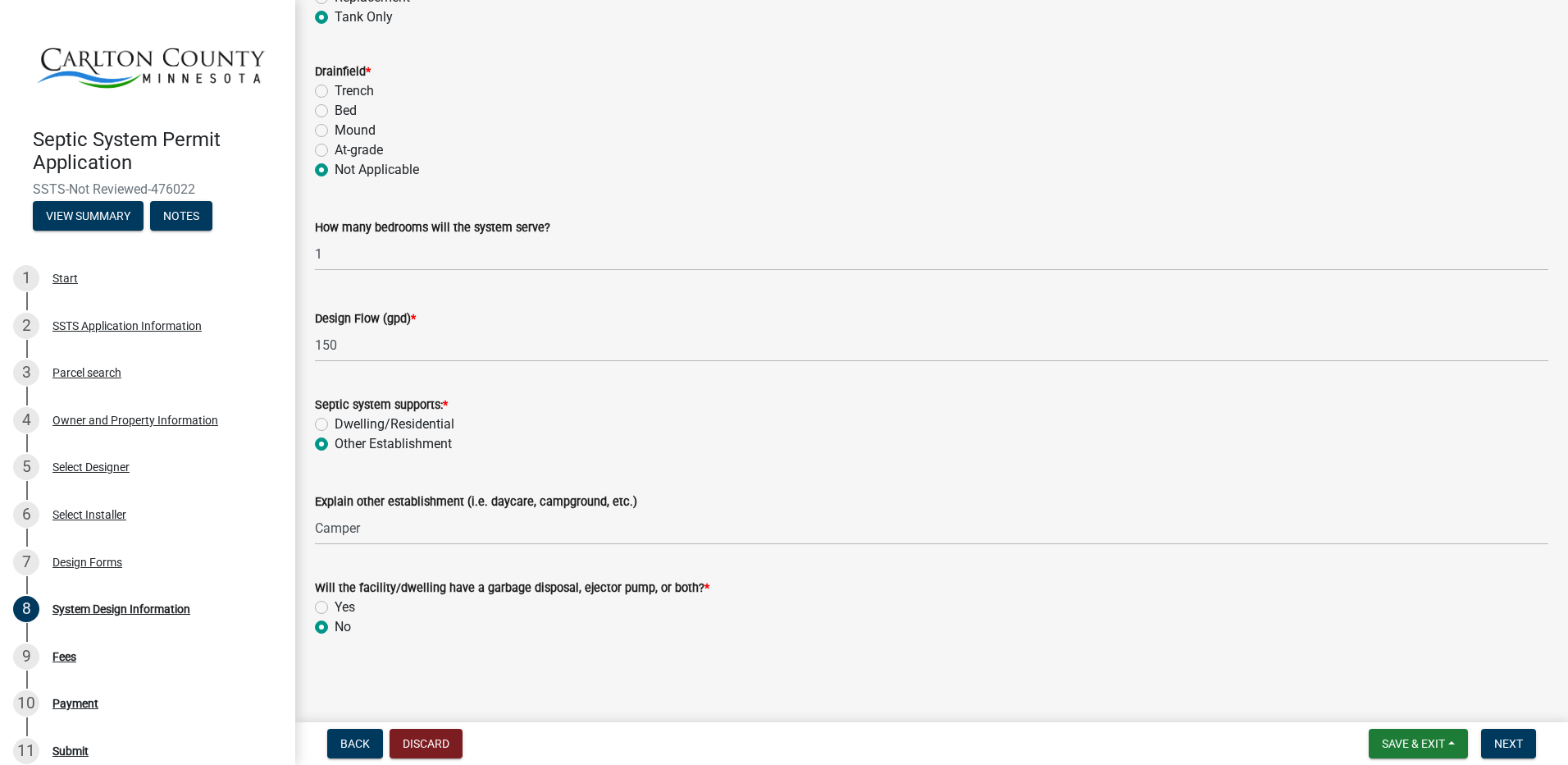
click at [545, 397] on wm-data-entity-input-list "Construction Proposed SSTS Work Type * info New System Replacement Tank Only Dr…" at bounding box center [932, 271] width 1234 height 760
click at [1511, 743] on span "Next" at bounding box center [1508, 743] width 29 height 13
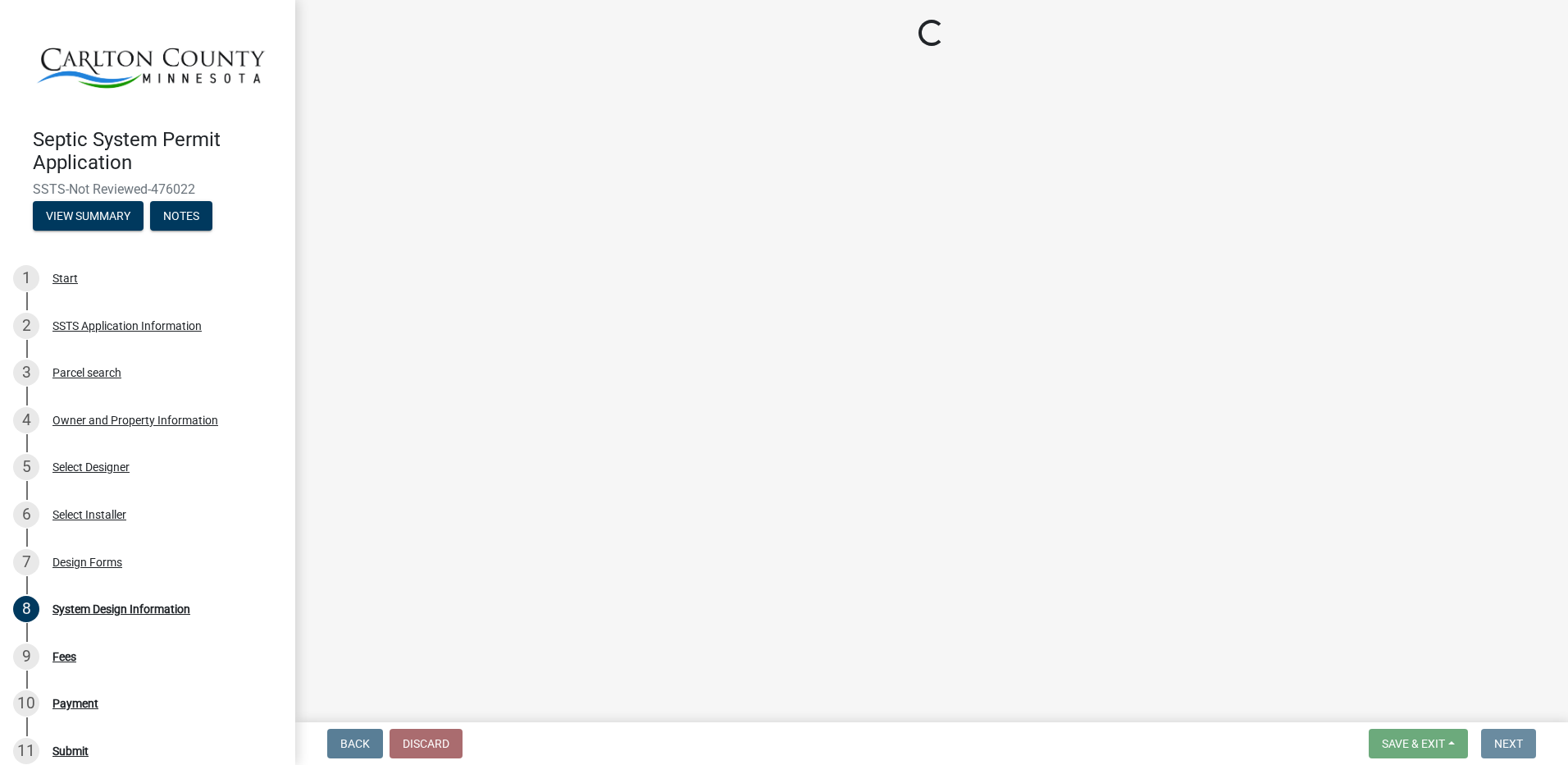
scroll to position [0, 0]
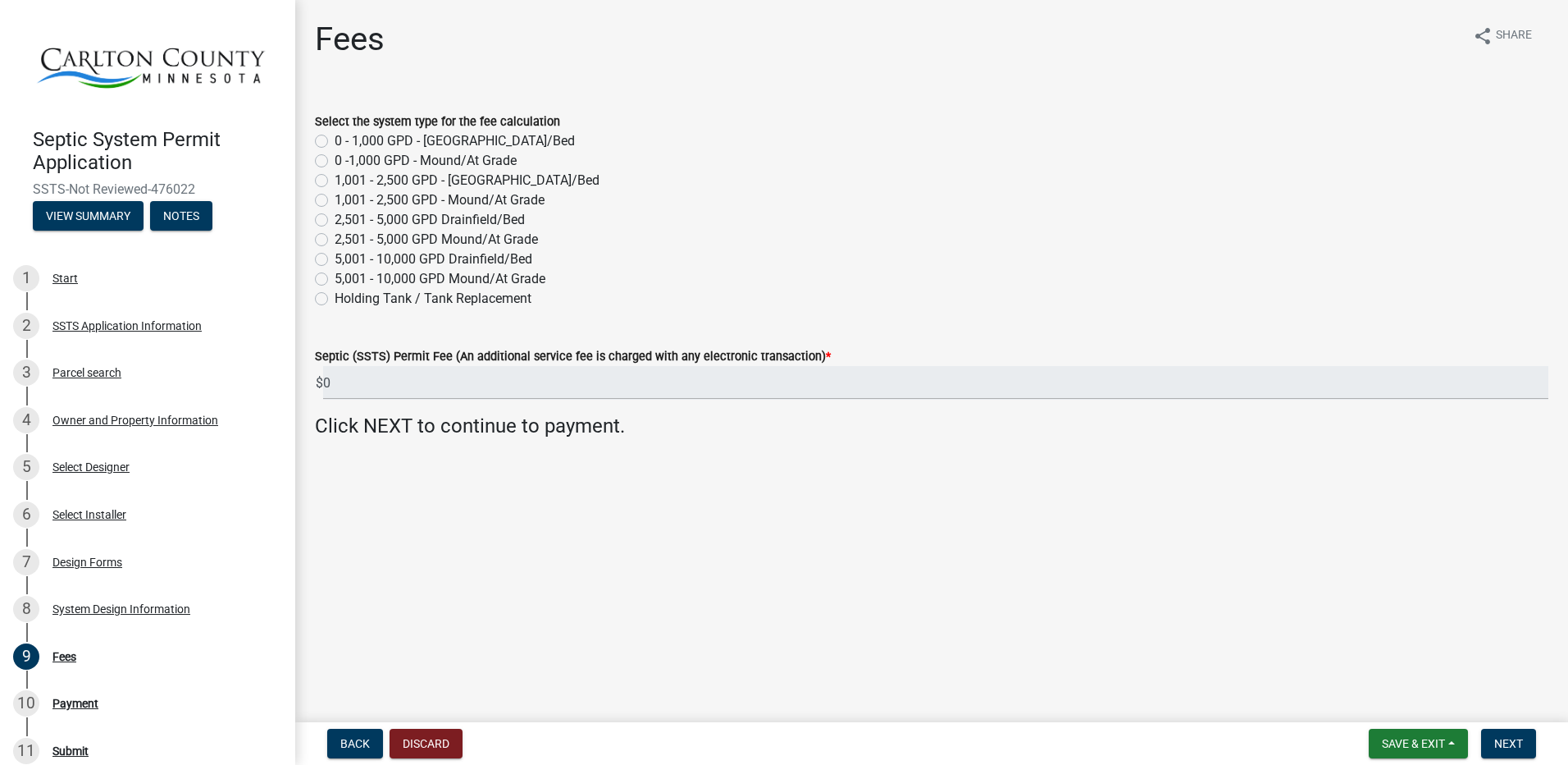
click at [334, 300] on label "Holding Tank / Tank Replacement" at bounding box center [433, 298] width 197 height 20
click at [334, 299] on input "Holding Tank / Tank Replacement" at bounding box center [340, 294] width 10 height 10
radio input "true"
click at [1514, 742] on span "Next" at bounding box center [1508, 743] width 29 height 13
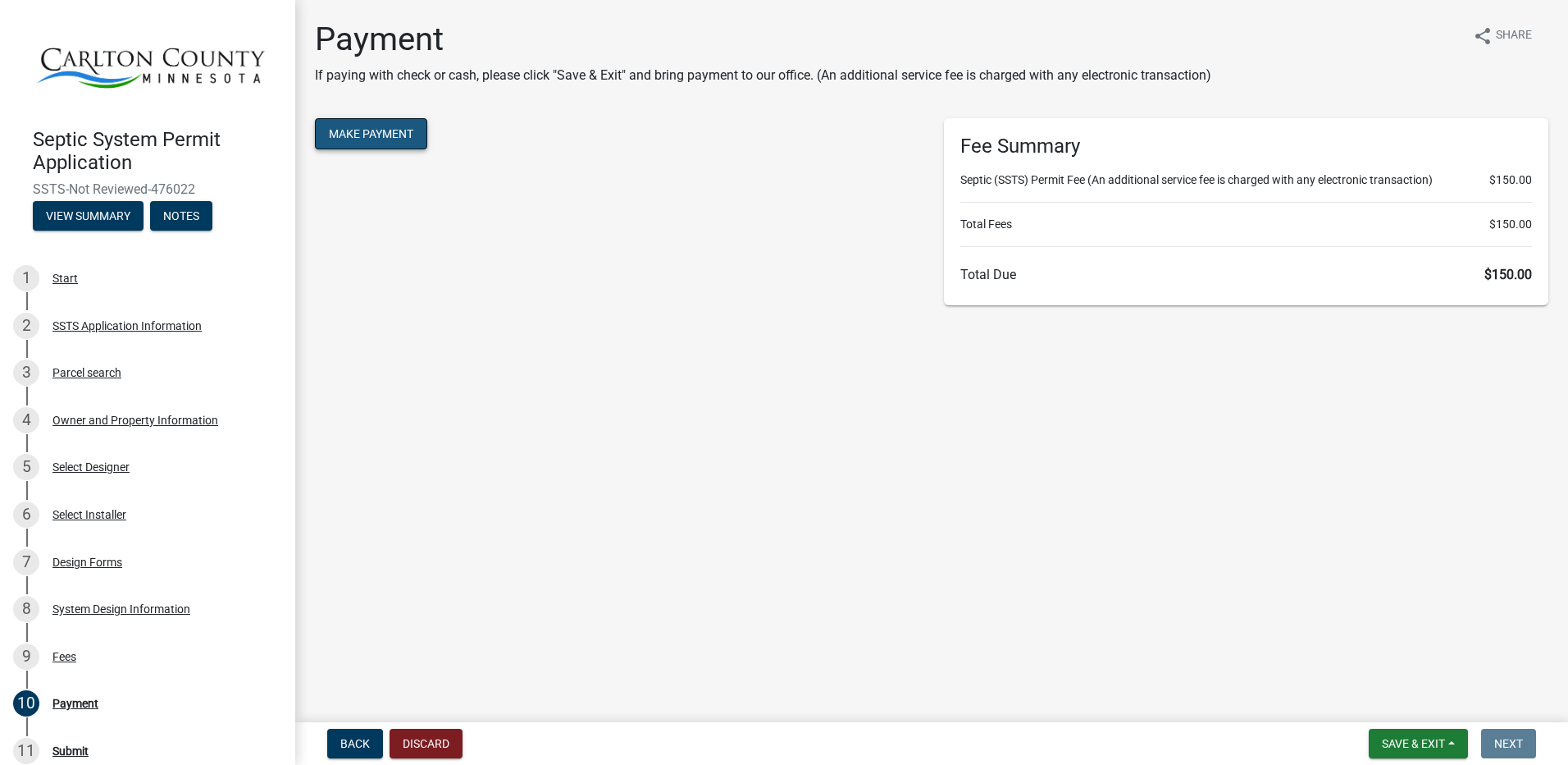
click at [399, 138] on button "Make Payment" at bounding box center [371, 134] width 112 height 31
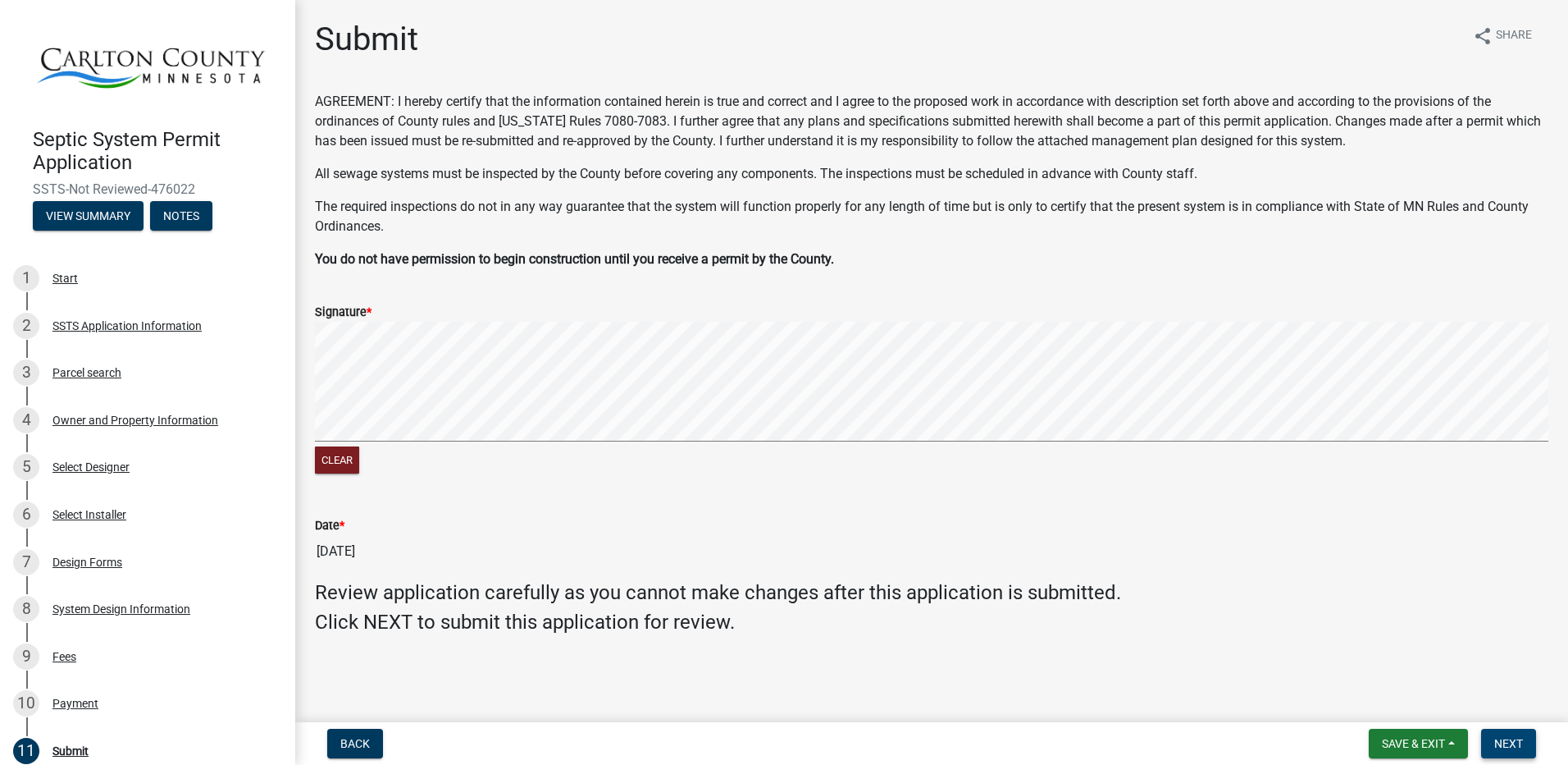
click at [1514, 741] on span "Next" at bounding box center [1508, 743] width 29 height 13
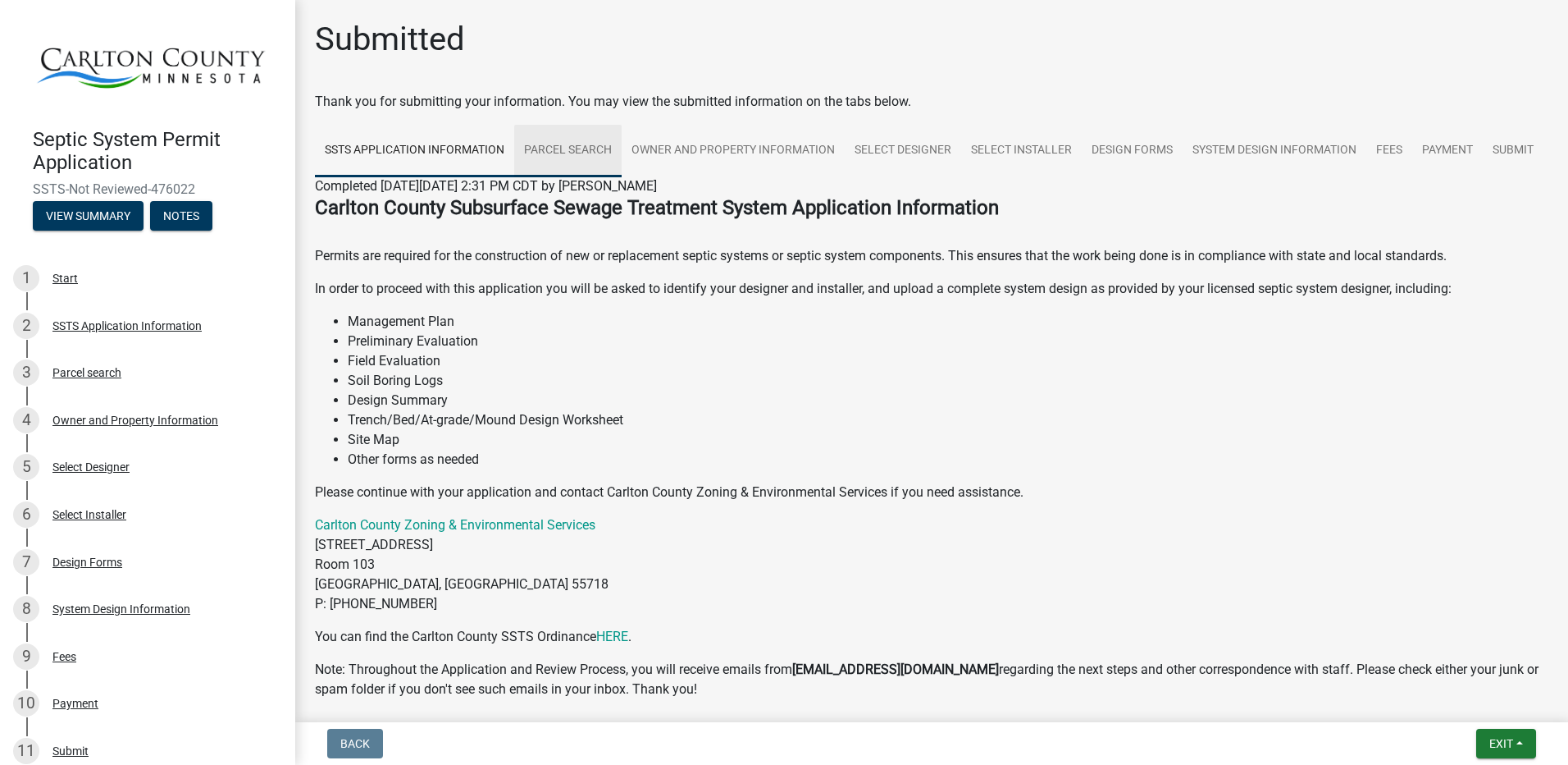
click at [549, 152] on link "Parcel search" at bounding box center [568, 150] width 107 height 53
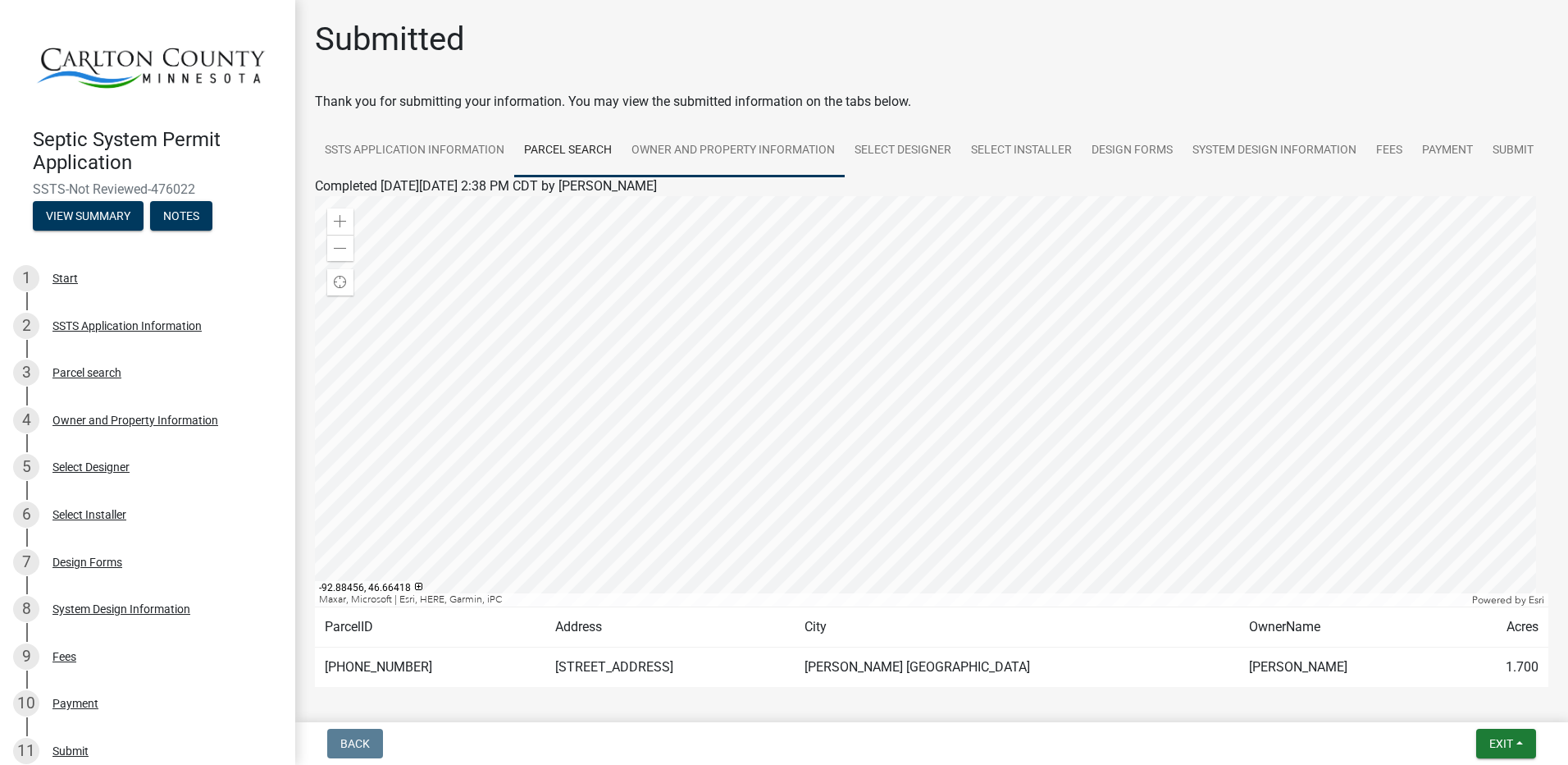
click at [720, 150] on link "Owner and Property Information" at bounding box center [733, 150] width 223 height 53
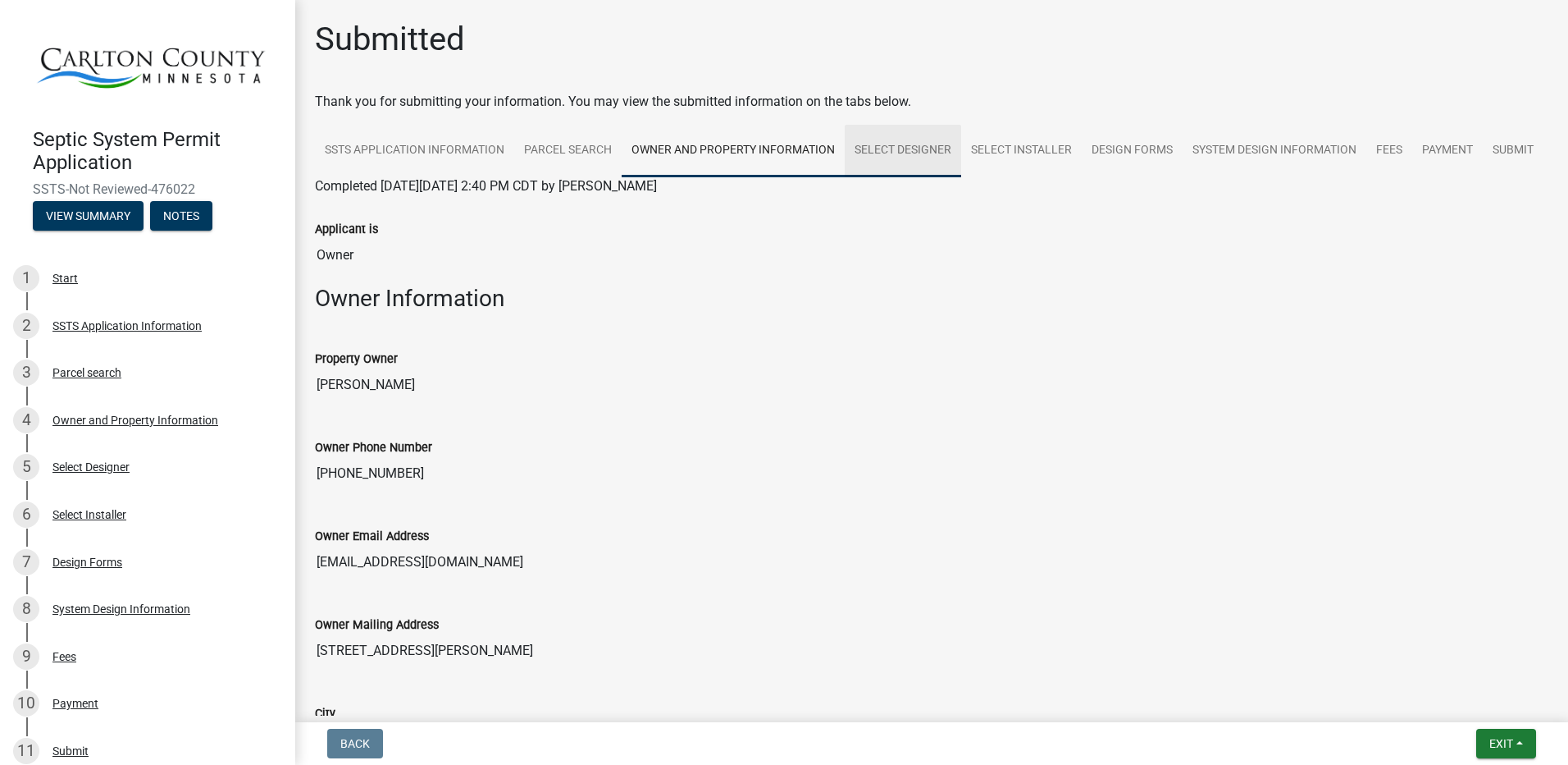
click at [891, 151] on link "Select Designer" at bounding box center [903, 150] width 117 height 53
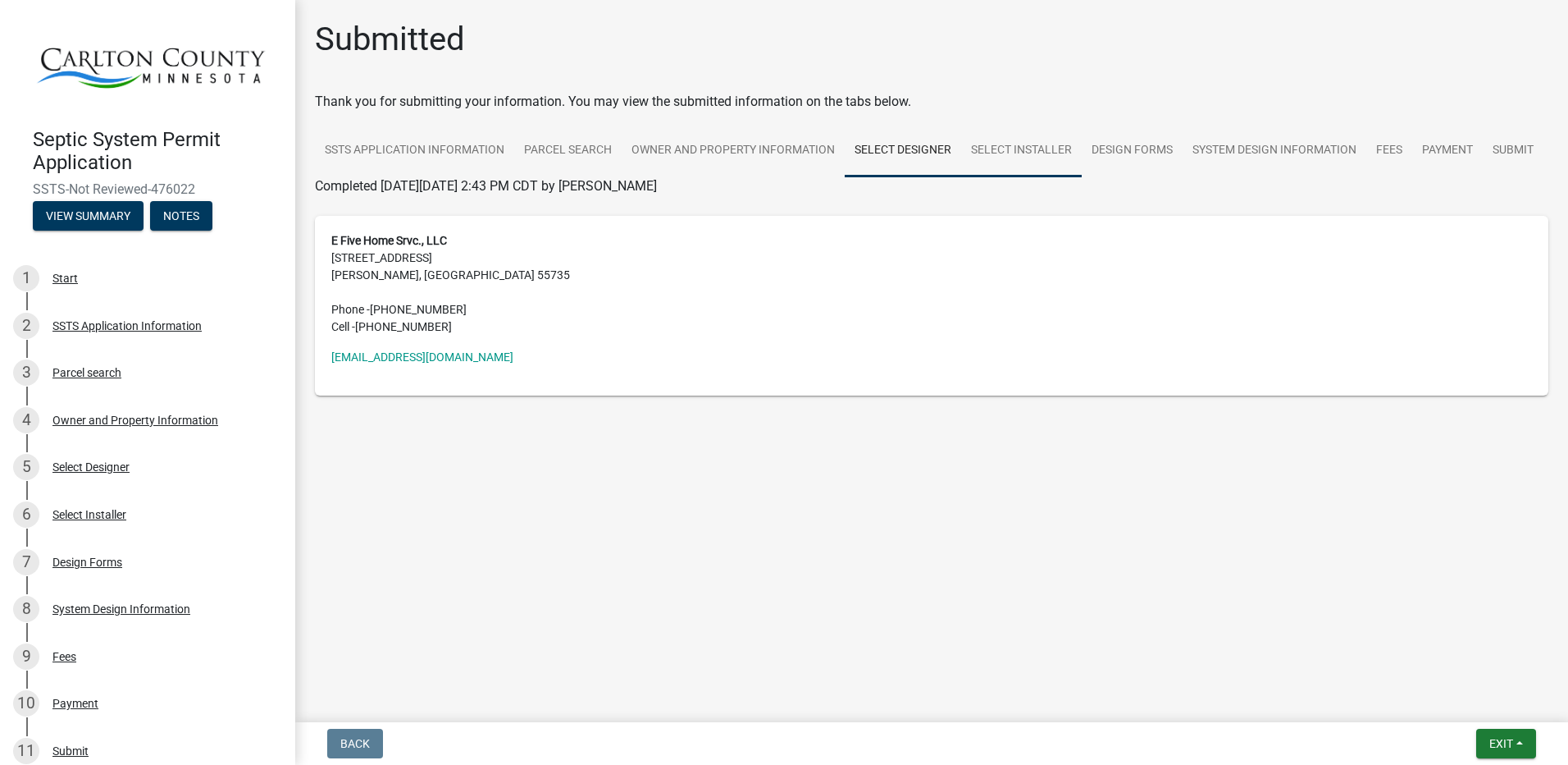
click at [995, 150] on link "Select Installer" at bounding box center [1022, 150] width 121 height 53
click at [1122, 152] on link "Design Forms" at bounding box center [1132, 150] width 101 height 53
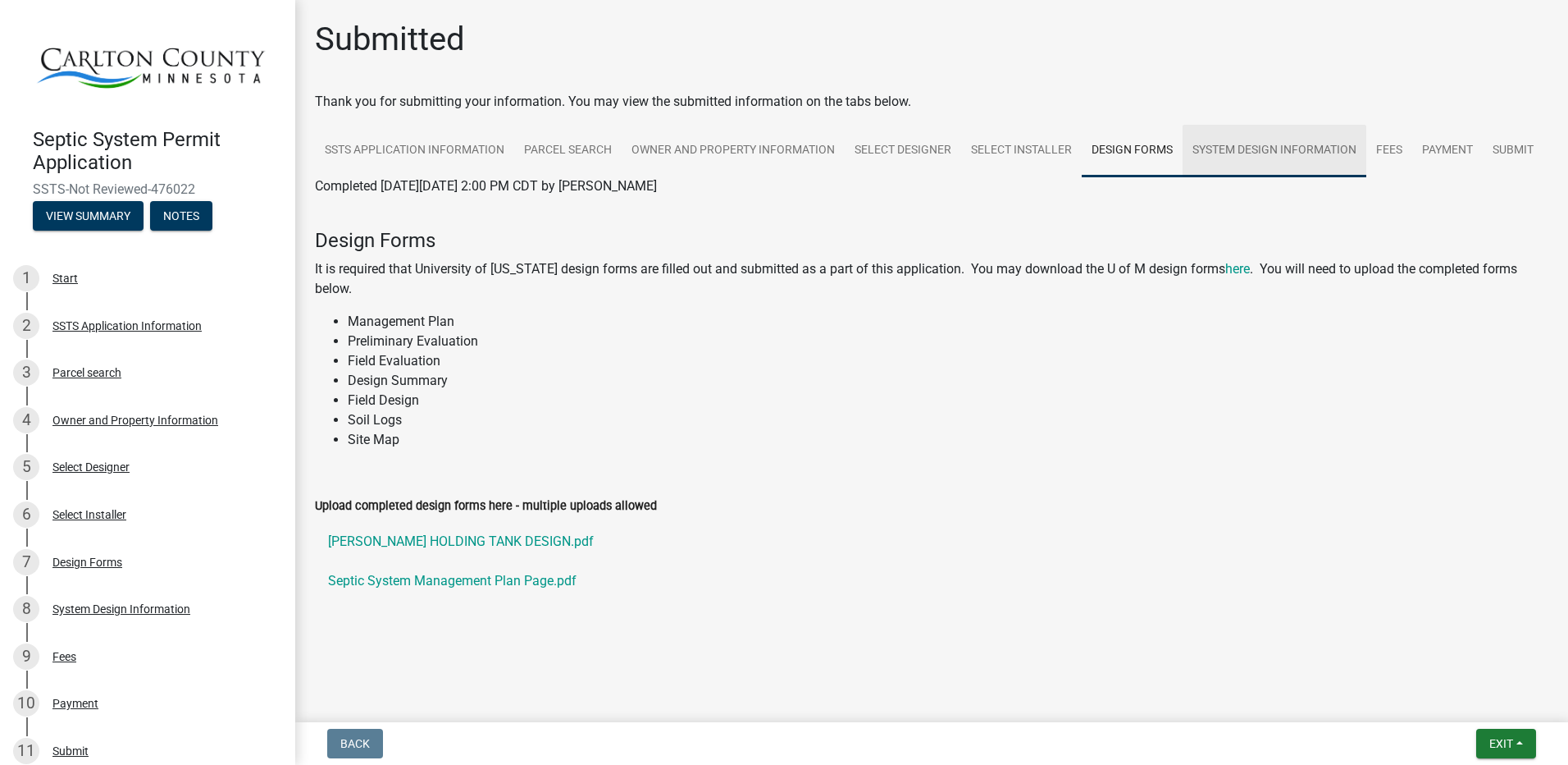
click at [1239, 151] on link "System Design Information" at bounding box center [1274, 150] width 184 height 53
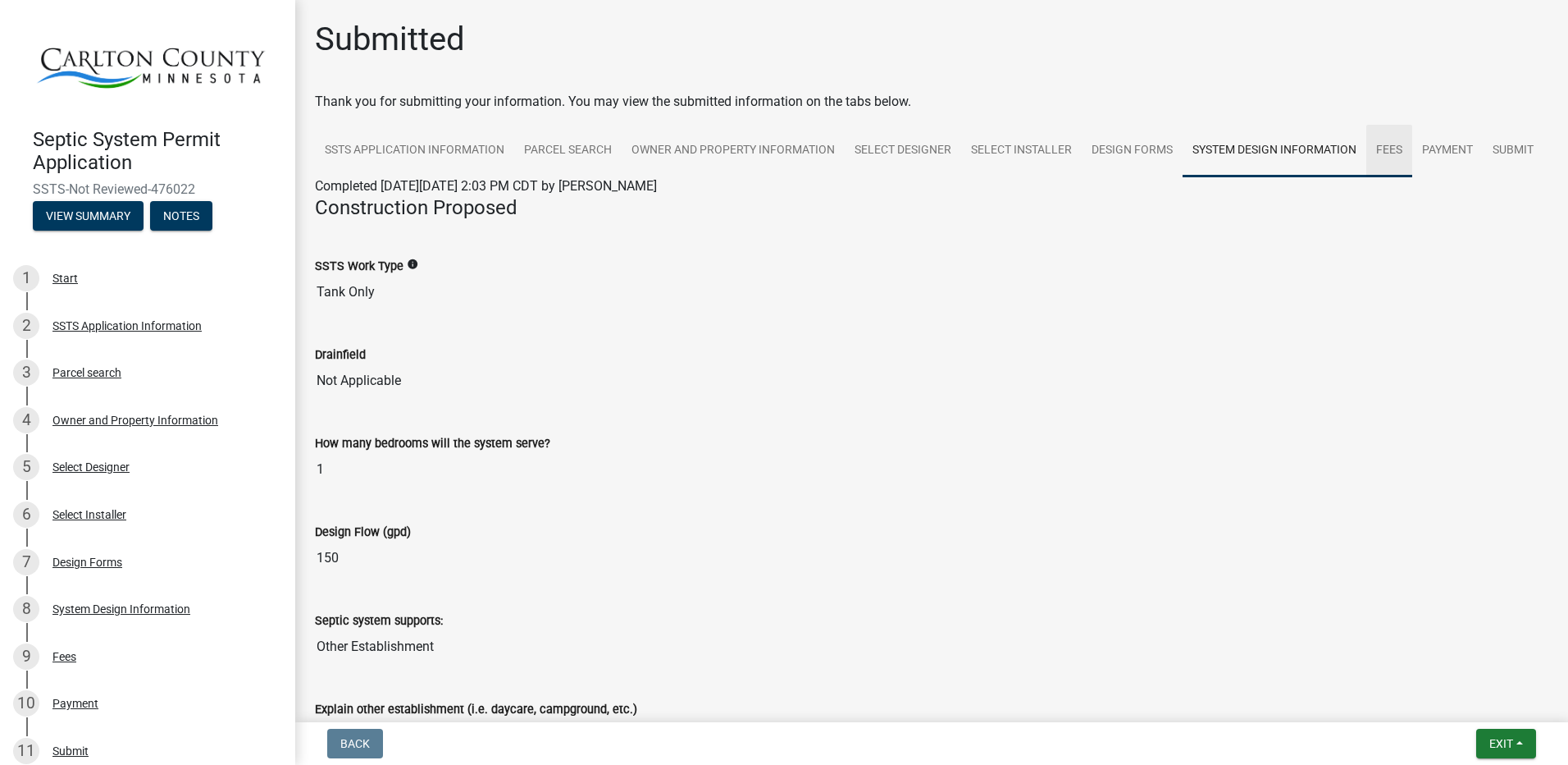
click at [1379, 150] on link "Fees" at bounding box center [1389, 150] width 46 height 53
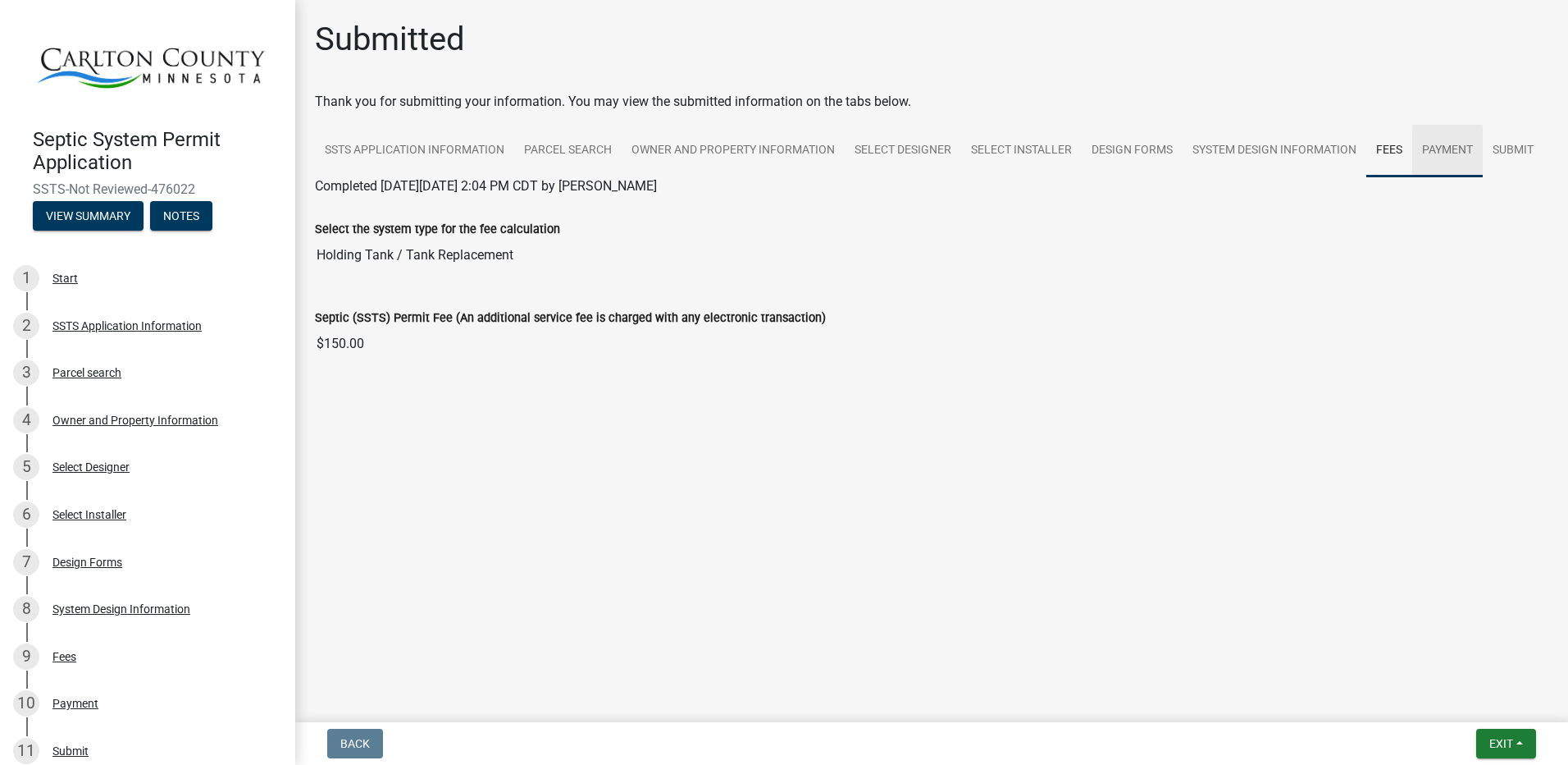
click at [1447, 150] on link "Payment" at bounding box center [1448, 150] width 71 height 53
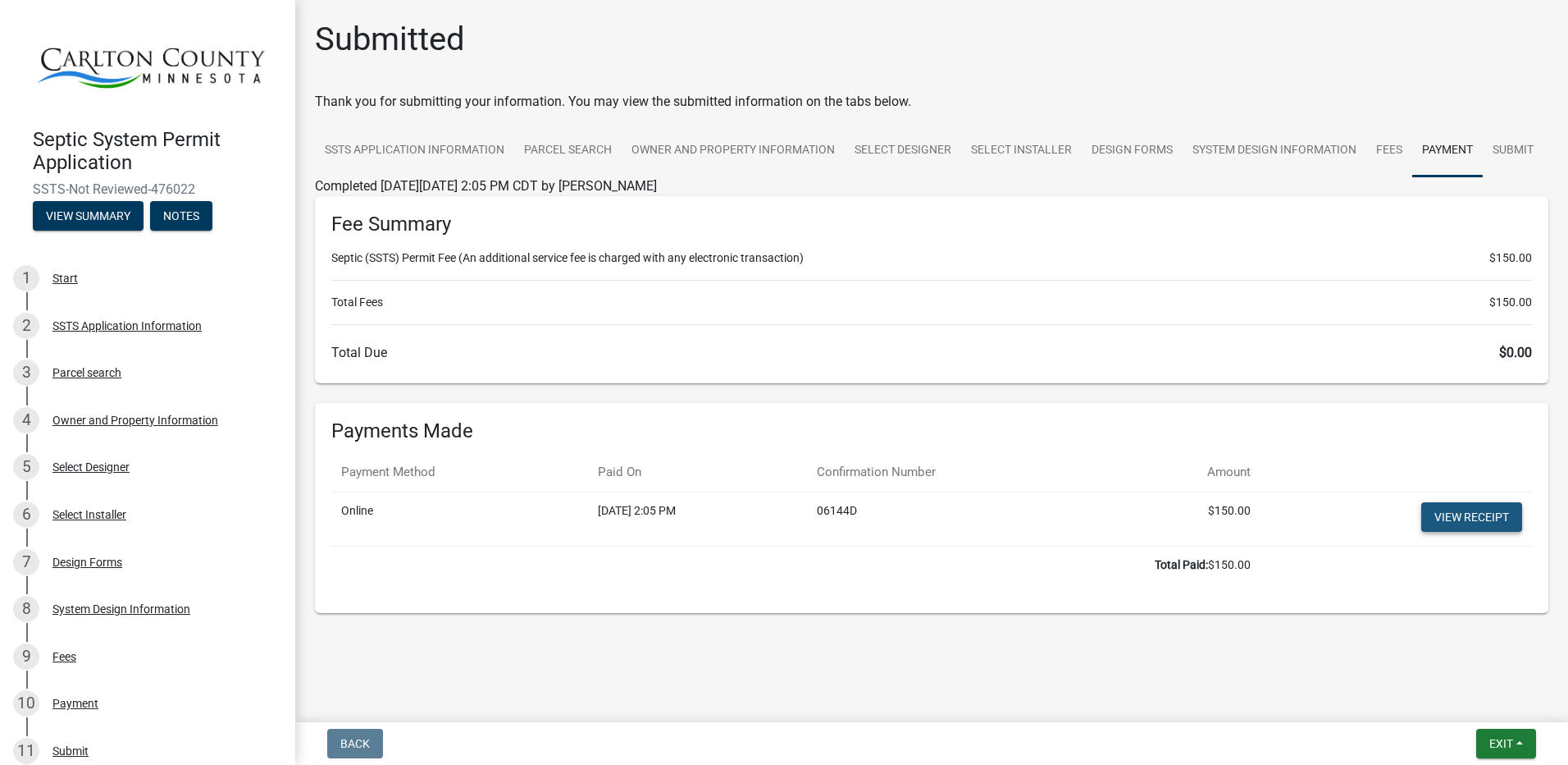
click at [1470, 516] on link "View receipt" at bounding box center [1471, 517] width 101 height 29
click at [1513, 149] on link "Submit" at bounding box center [1513, 150] width 60 height 53
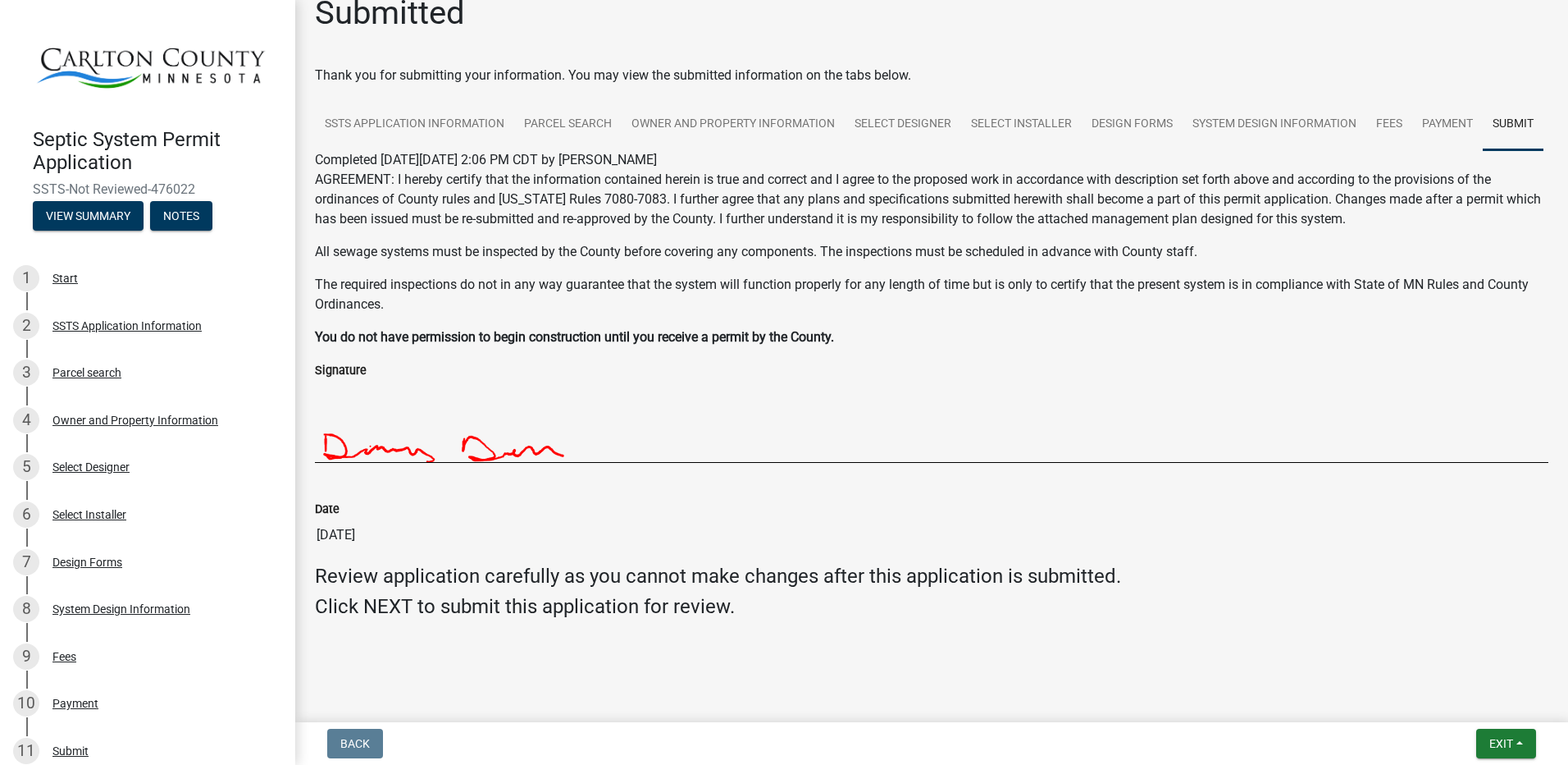
scroll to position [78, 0]
click at [1527, 746] on button "Exit" at bounding box center [1506, 743] width 60 height 29
click at [1280, 625] on div "Review application carefully as you cannot make changes after this application …" at bounding box center [931, 598] width 1258 height 67
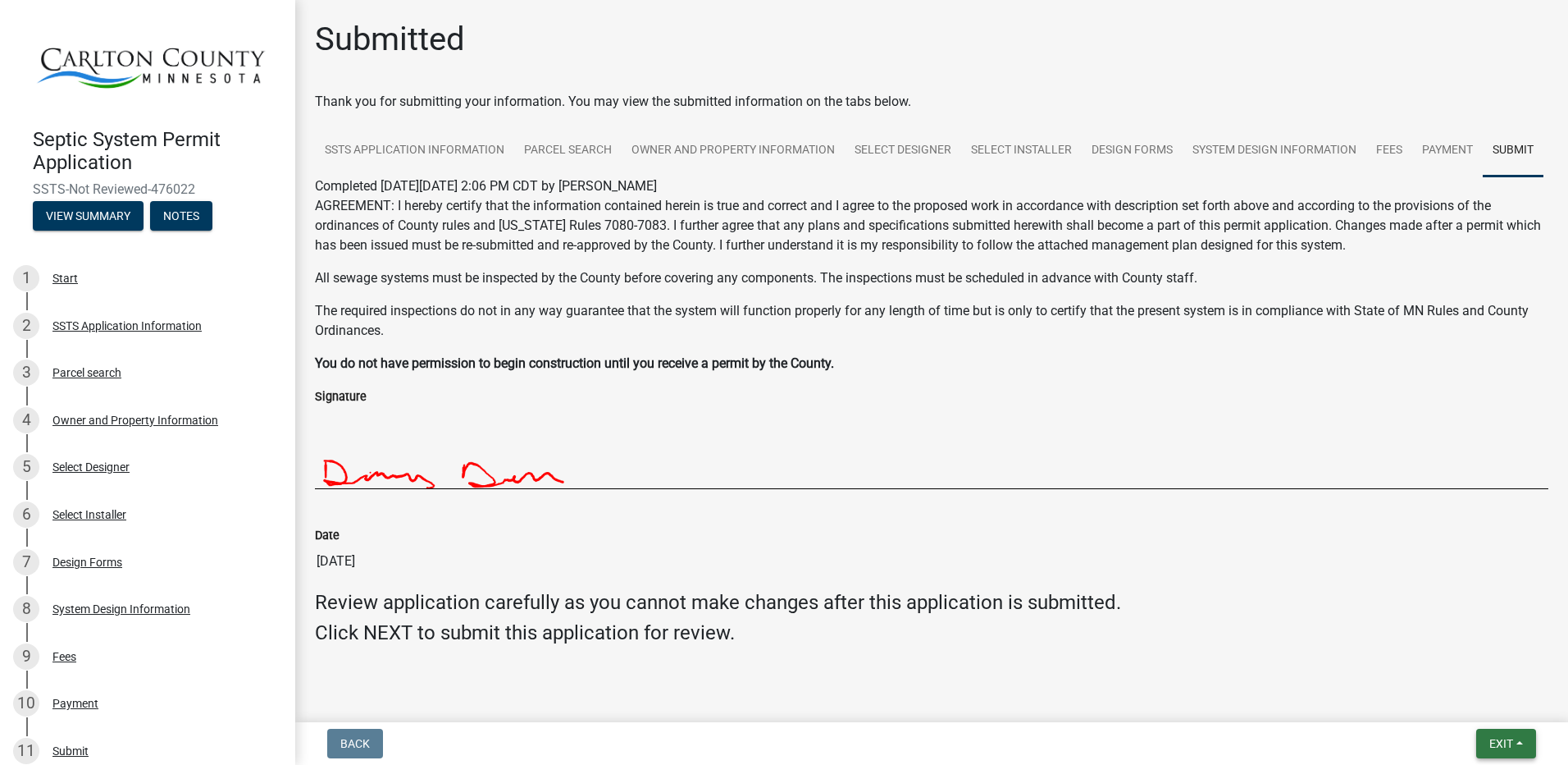
click at [1516, 742] on button "Exit" at bounding box center [1506, 743] width 60 height 29
click at [1463, 704] on button "Save & Exit" at bounding box center [1470, 701] width 131 height 40
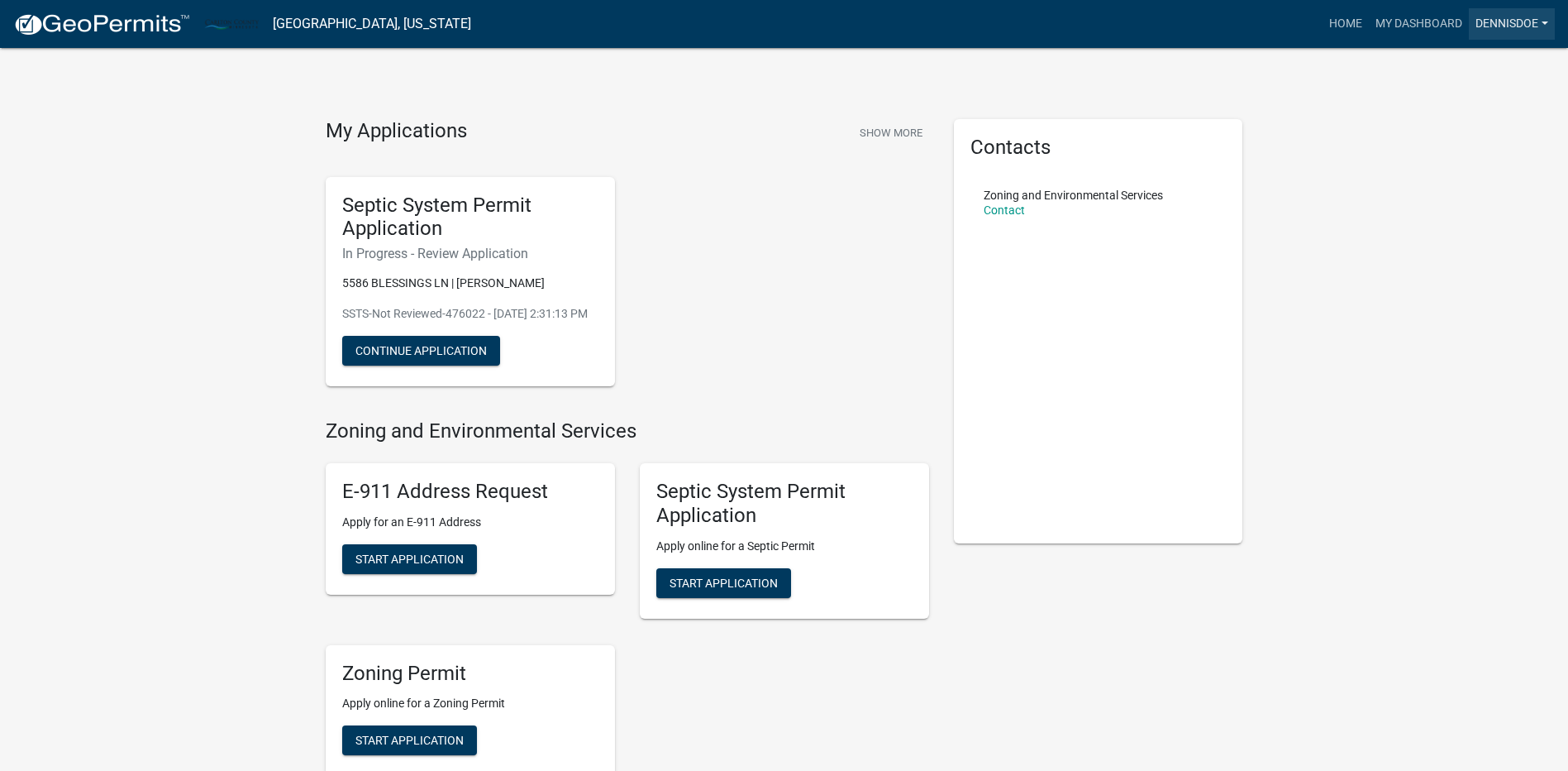
click at [1551, 20] on link "Dennisdoe" at bounding box center [1511, 24] width 86 height 31
click at [1481, 122] on link "Logout" at bounding box center [1489, 122] width 132 height 40
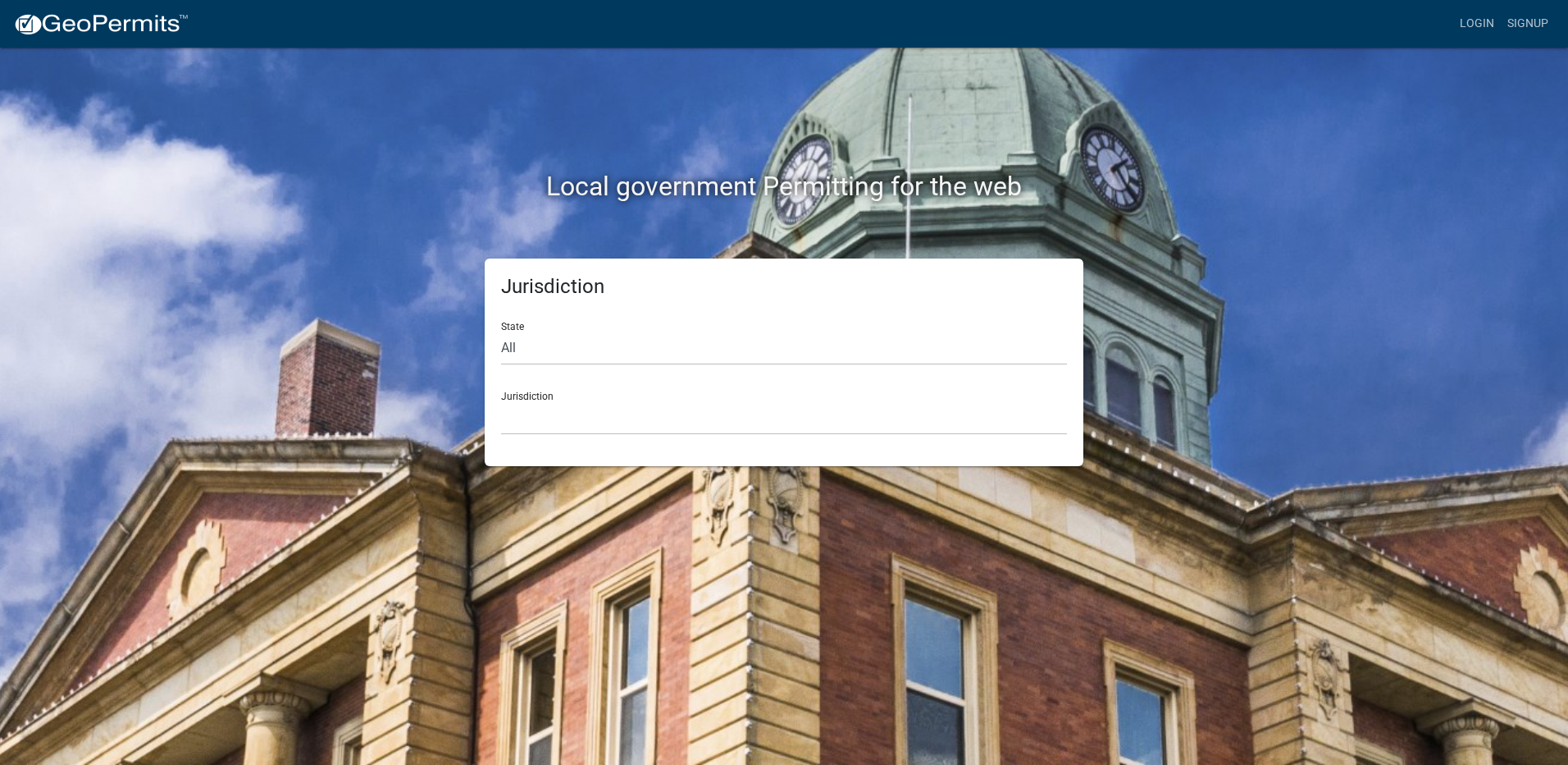
drag, startPoint x: 1374, startPoint y: 7, endPoint x: 1350, endPoint y: 8, distance: 24.0
drag, startPoint x: 1350, startPoint y: 8, endPoint x: 575, endPoint y: 348, distance: 846.3
click at [575, 348] on select "All Colorado Georgia Indiana Iowa Kansas Minnesota Ohio South Carolina Wisconsin" at bounding box center [784, 348] width 566 height 34
select select "[US_STATE]"
click at [501, 332] on select "All Colorado Georgia Indiana Iowa Kansas Minnesota Ohio South Carolina Wisconsin" at bounding box center [784, 348] width 566 height 34
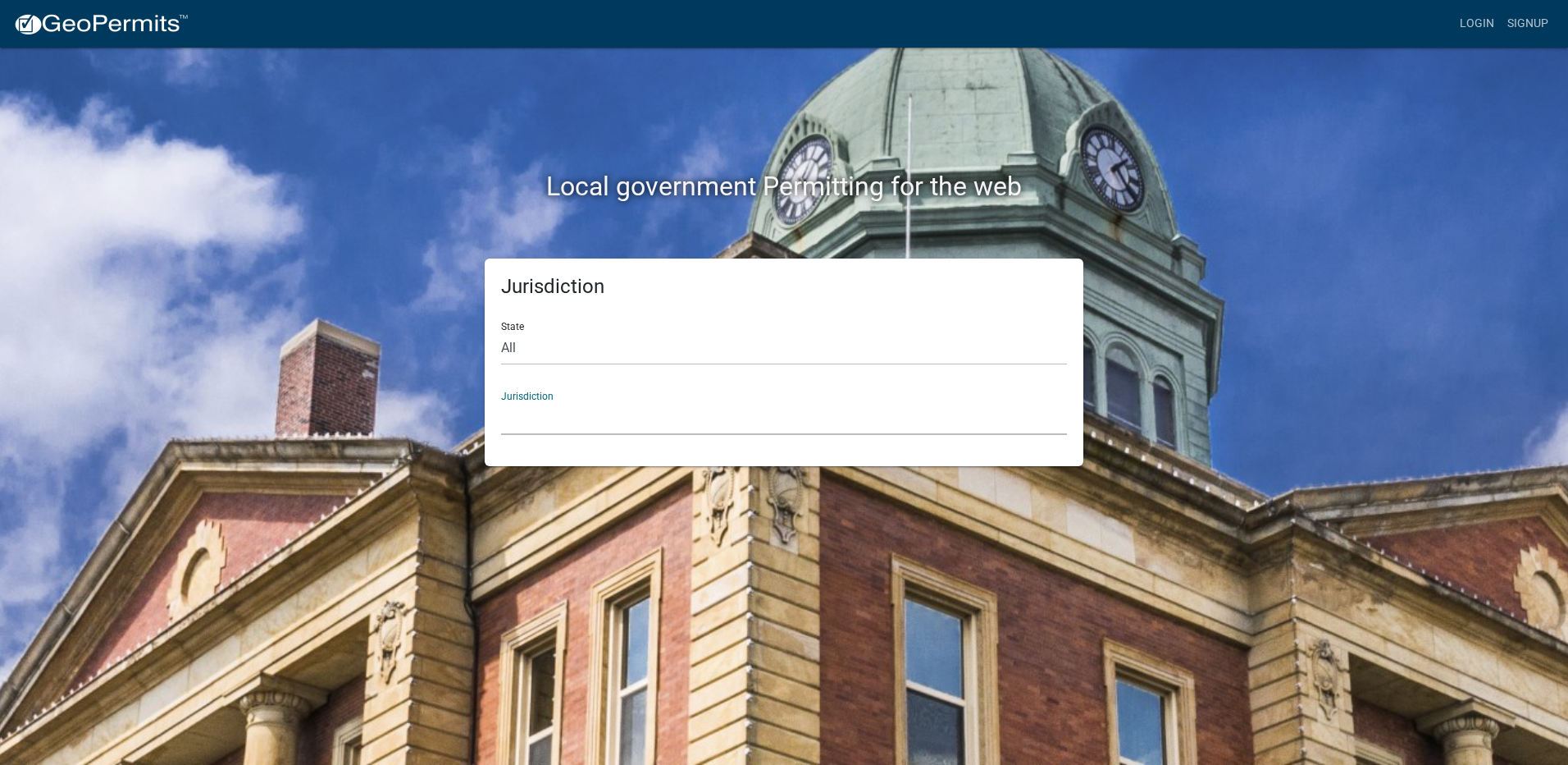
click at [568, 420] on select "Becker County, Minnesota Benton County, Minnesota Carlton County, Minnesota Cit…" at bounding box center [784, 418] width 566 height 34
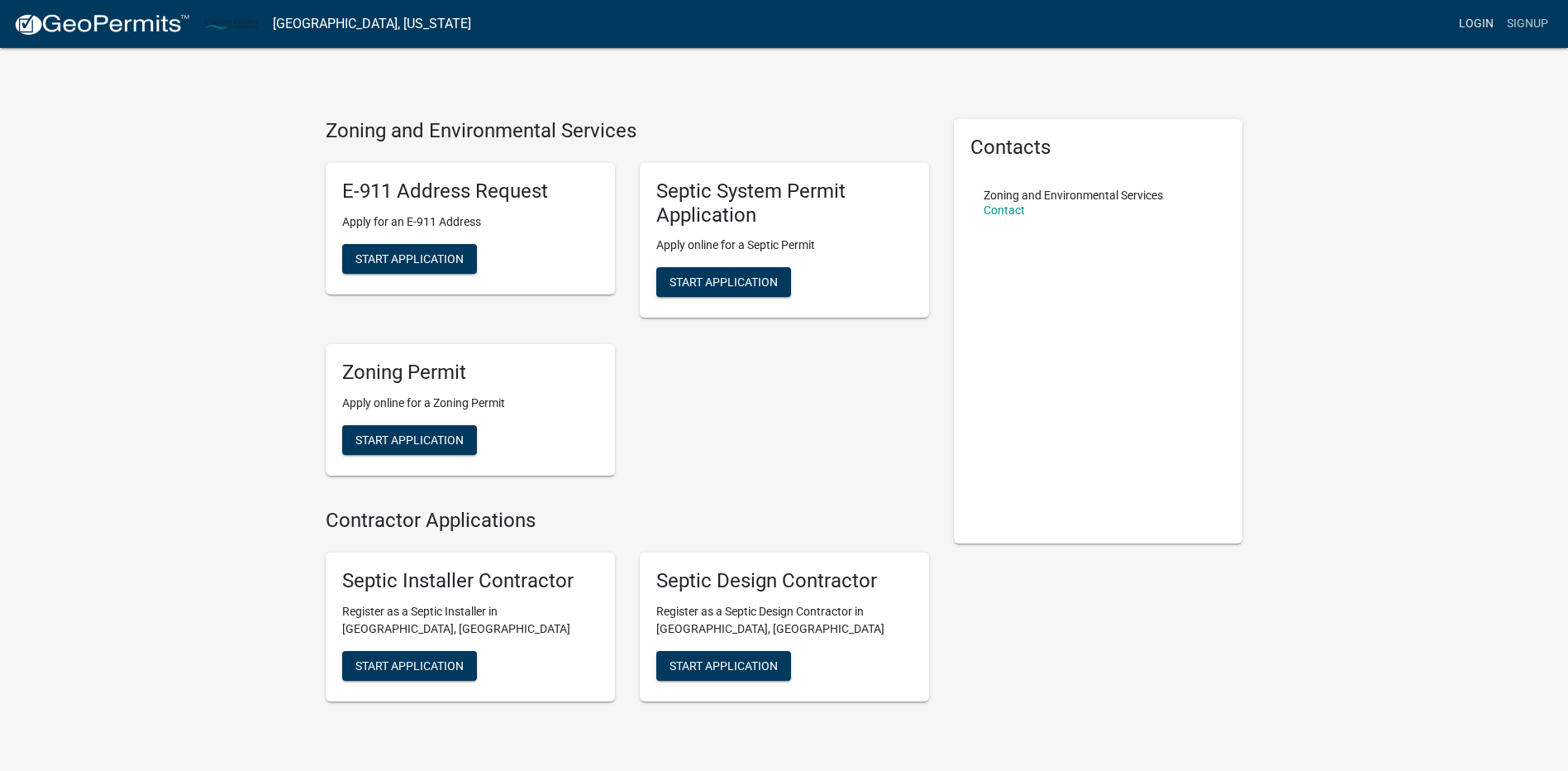
click at [1468, 24] on link "Login" at bounding box center [1476, 24] width 48 height 31
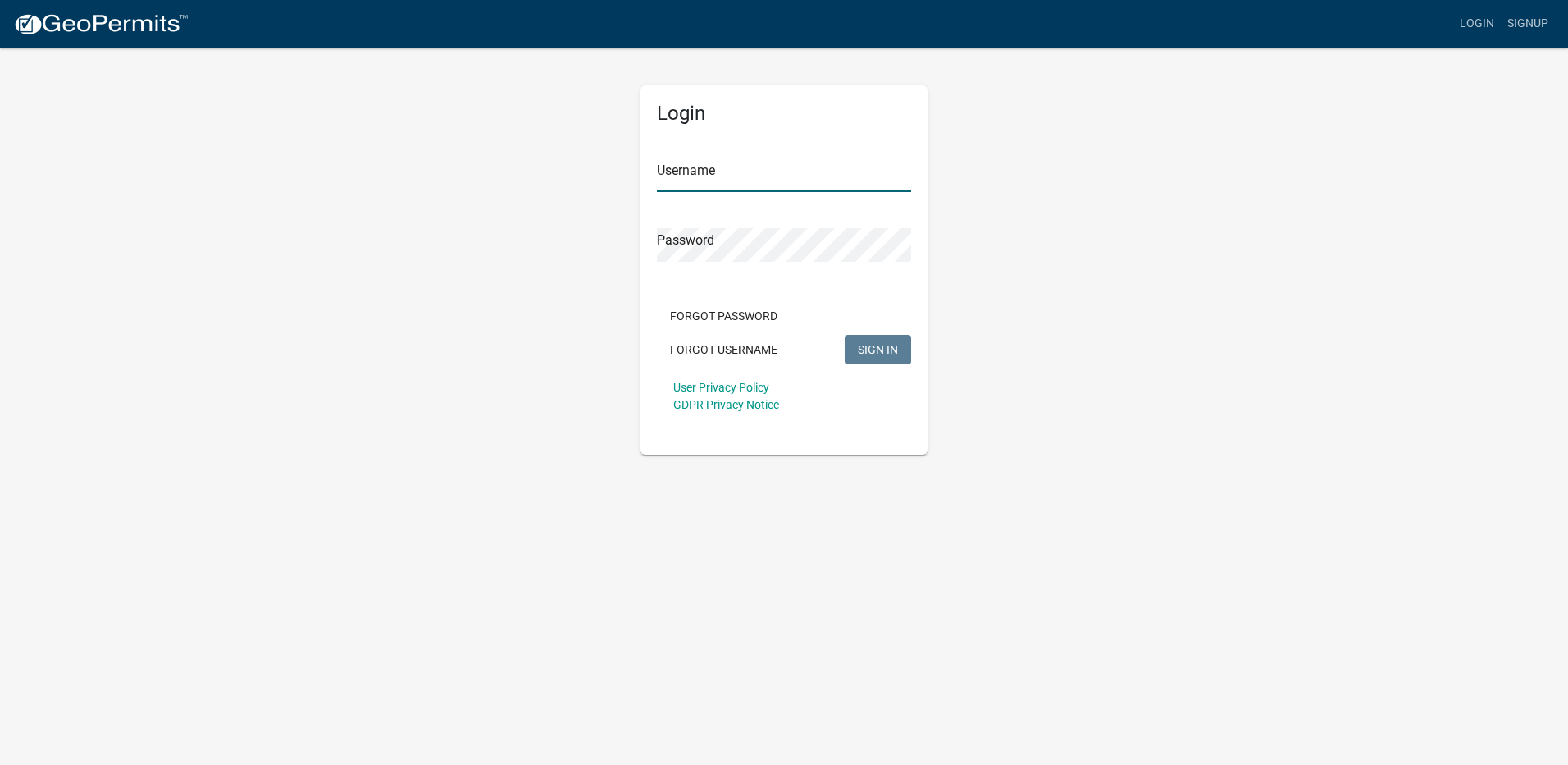
type input "Dennisdoe"
click at [882, 349] on span "SIGN IN" at bounding box center [878, 348] width 41 height 13
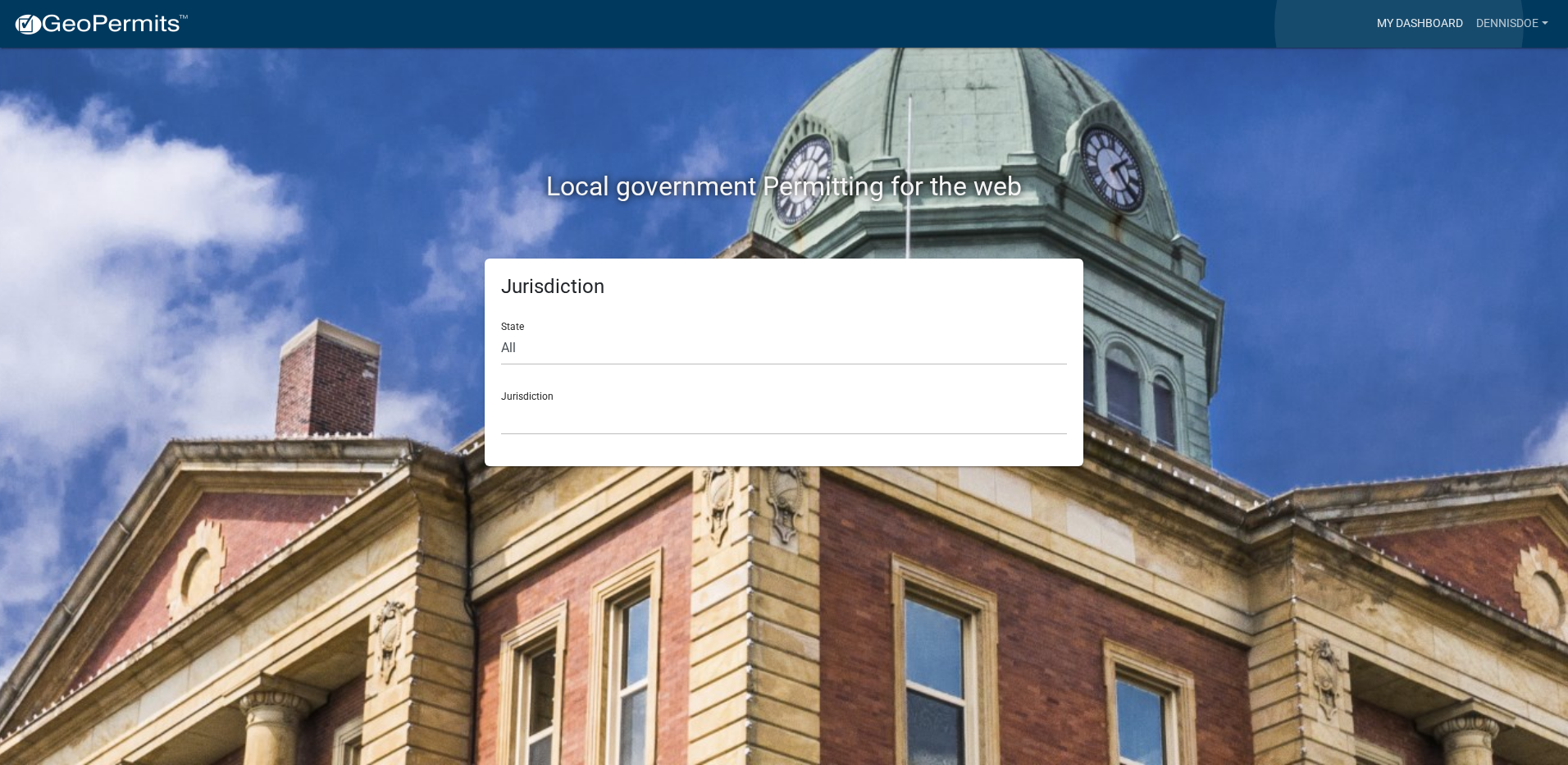
click at [1400, 25] on link "My Dashboard" at bounding box center [1419, 23] width 99 height 31
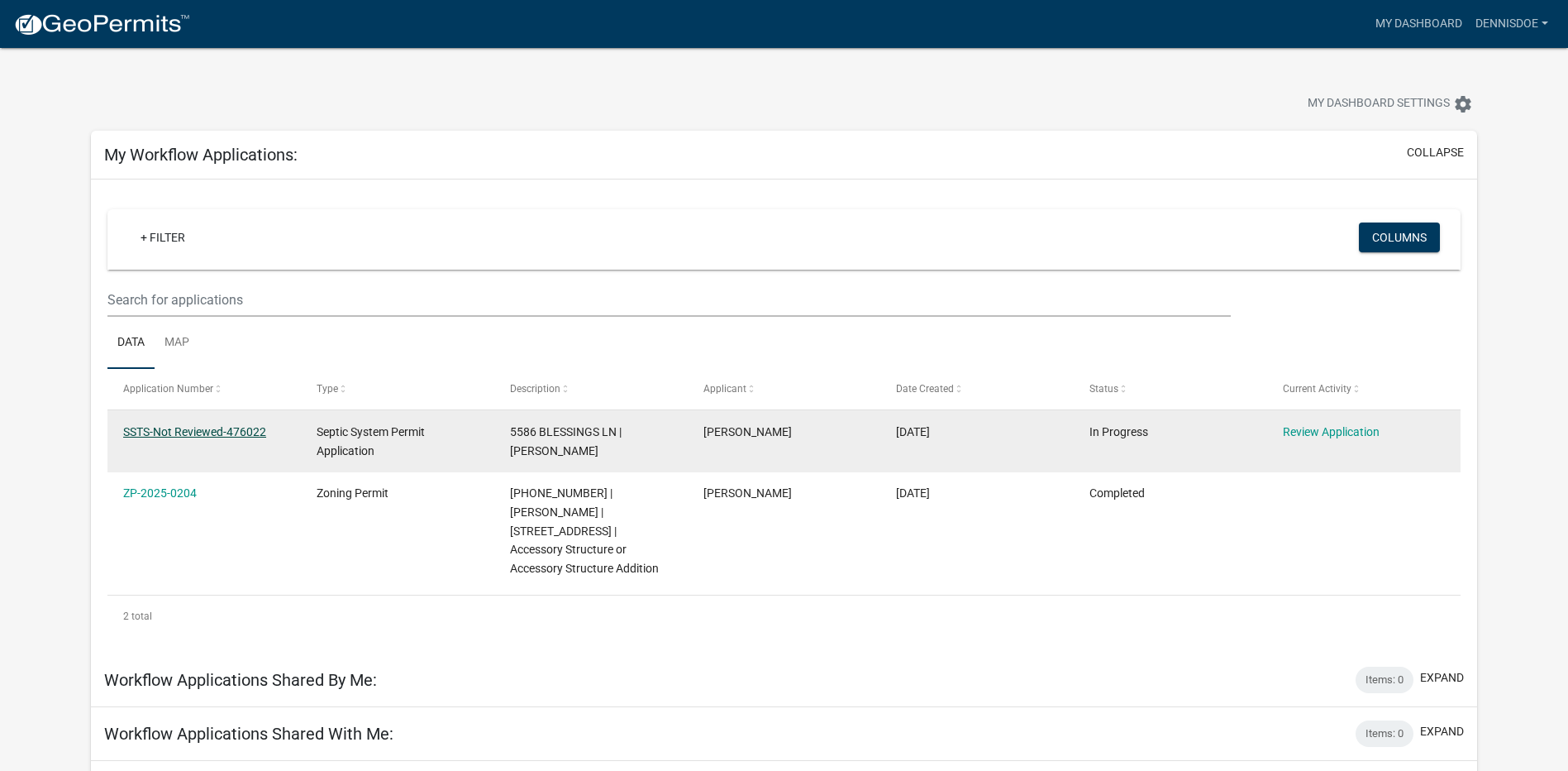
click at [228, 432] on link "SSTS-Not Reviewed-476022" at bounding box center [194, 431] width 143 height 13
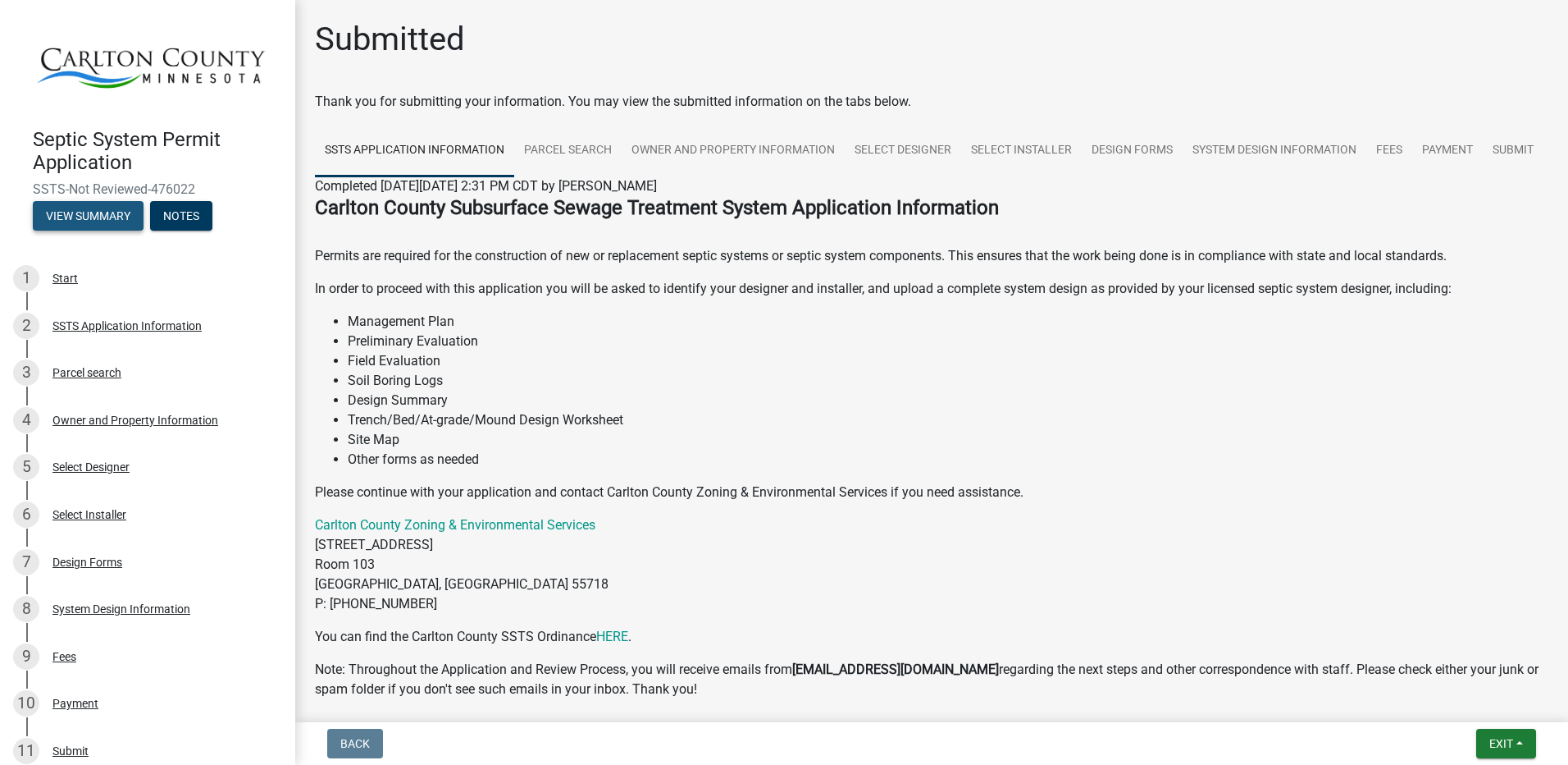
click at [100, 207] on button "View Summary" at bounding box center [88, 216] width 111 height 29
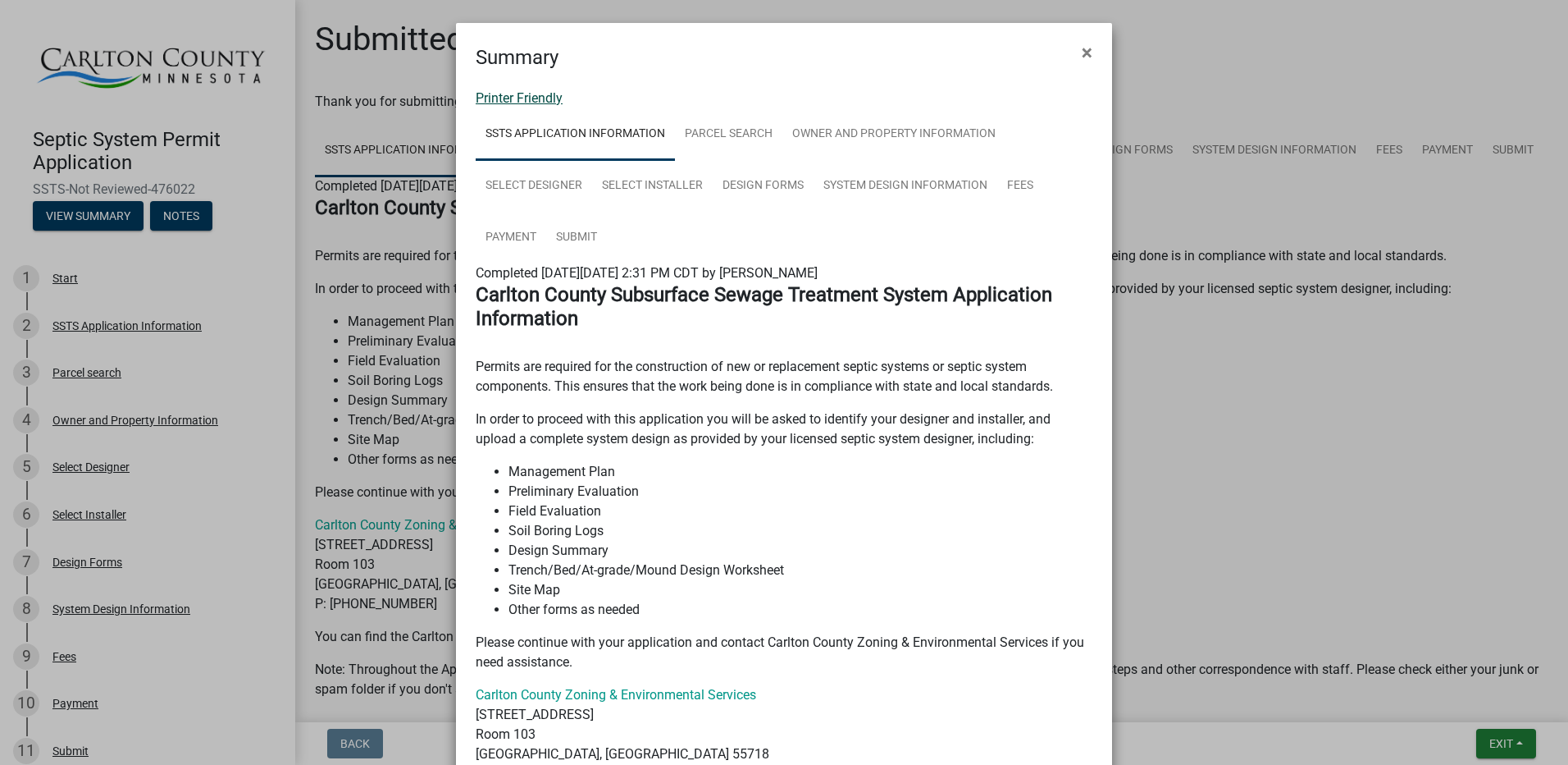
click at [513, 93] on link "Printer Friendly" at bounding box center [519, 98] width 87 height 16
click at [1082, 53] on span "×" at bounding box center [1087, 52] width 10 height 23
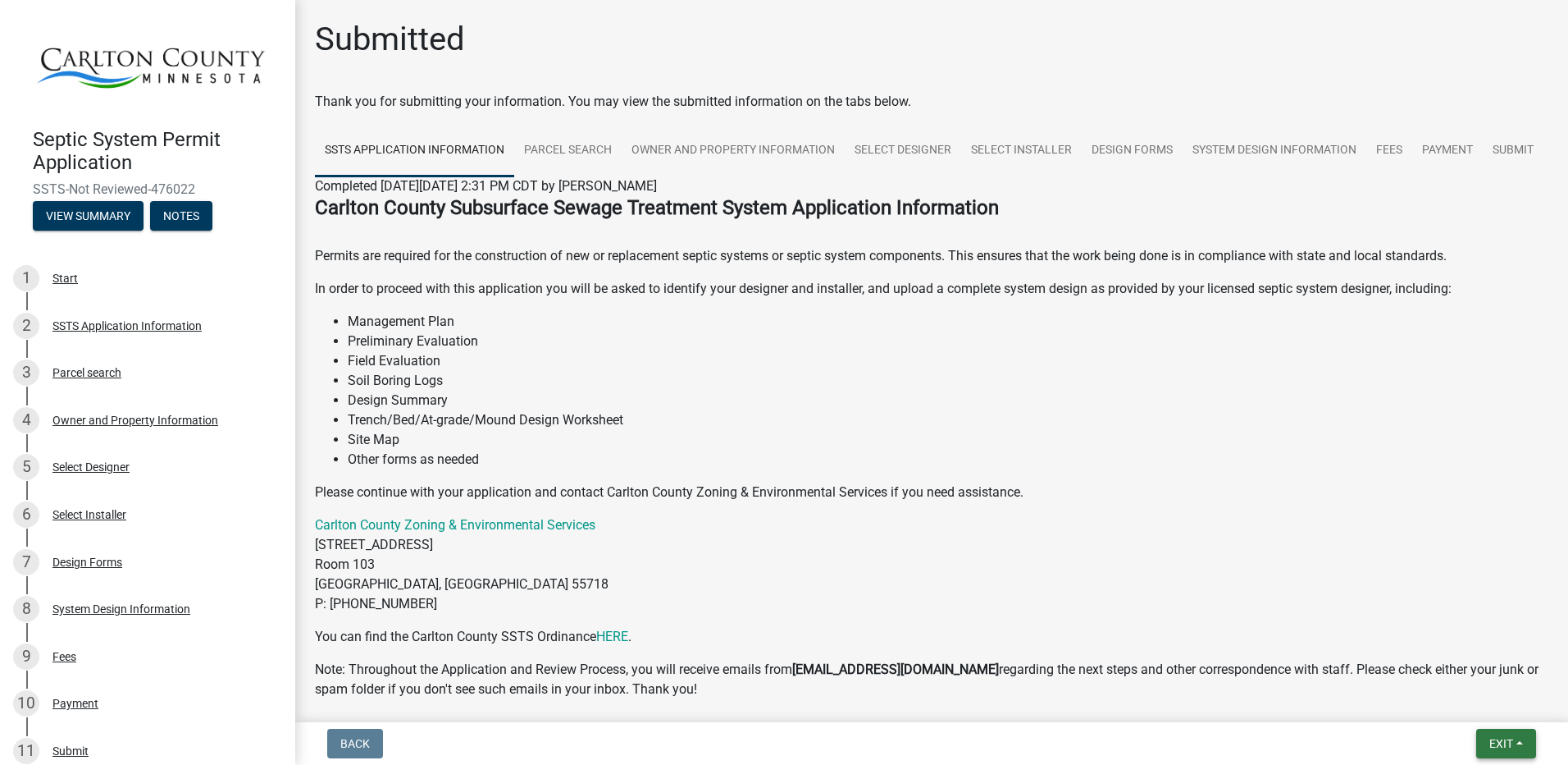
click at [1518, 743] on button "Exit" at bounding box center [1506, 743] width 60 height 29
click at [1469, 699] on button "Save & Exit" at bounding box center [1470, 701] width 131 height 40
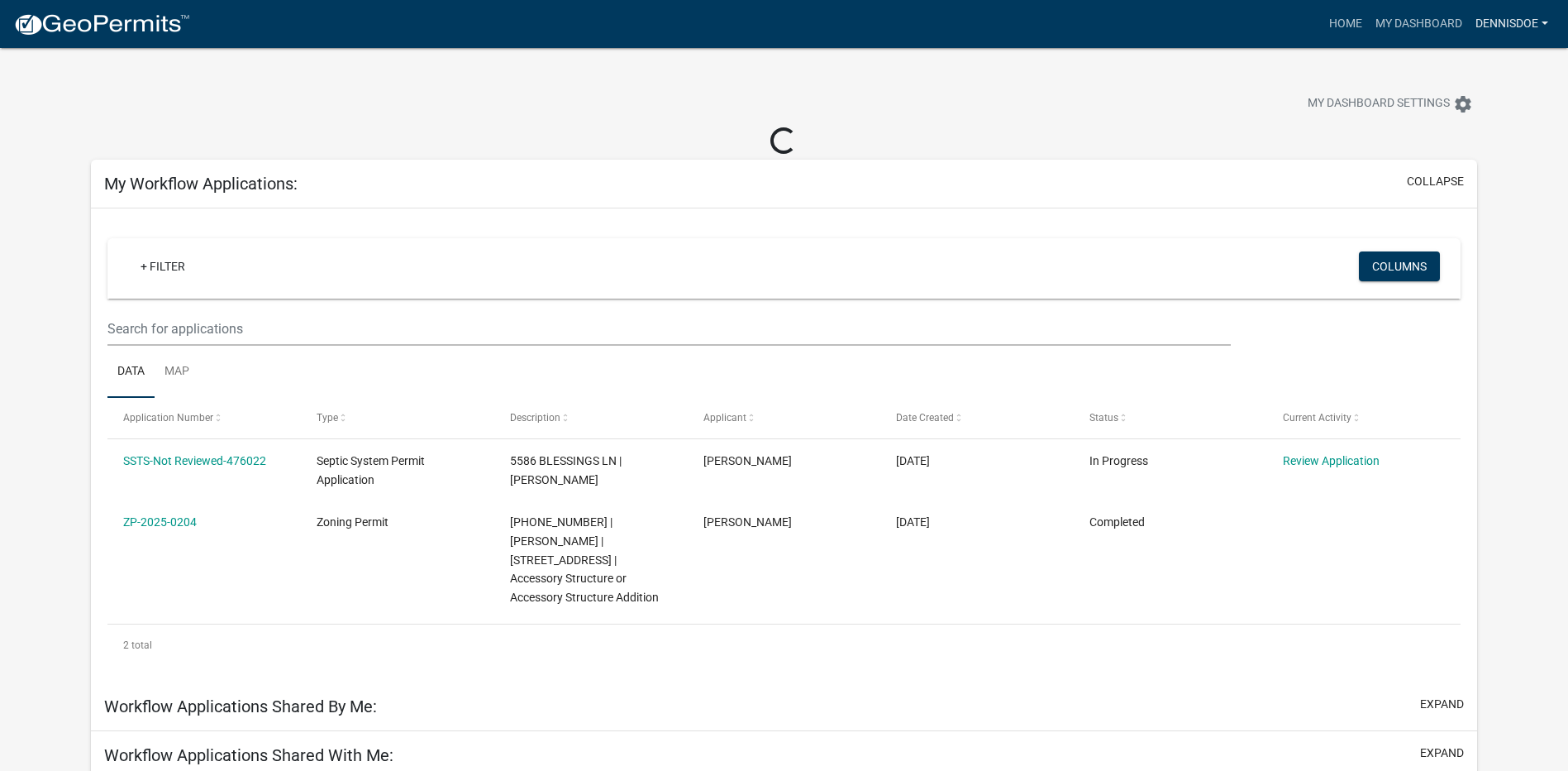
click at [1538, 21] on link "Dennisdoe" at bounding box center [1511, 24] width 86 height 31
click at [1456, 119] on link "Logout" at bounding box center [1489, 122] width 132 height 40
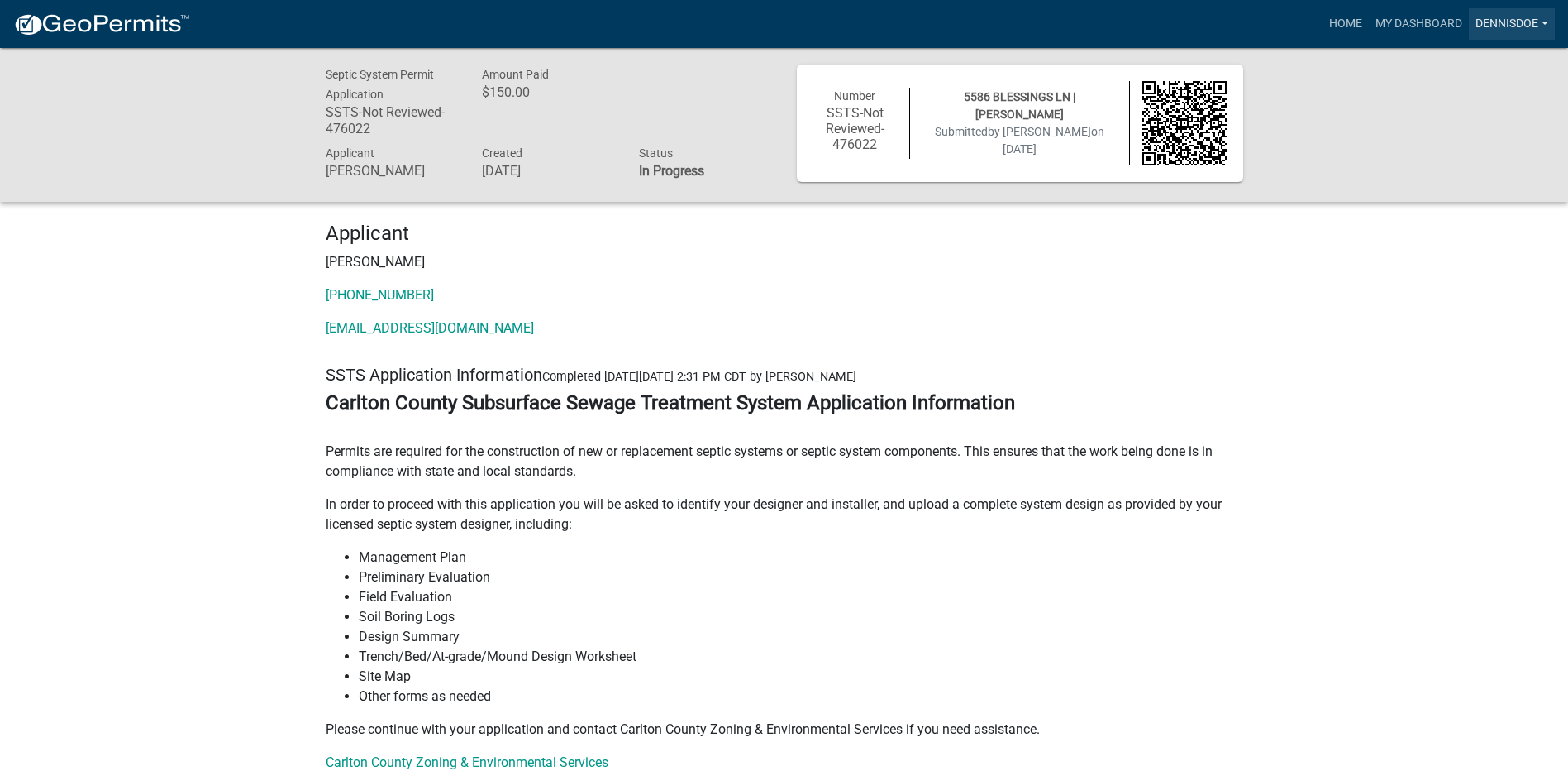
click at [1533, 24] on link "Dennisdoe" at bounding box center [1511, 24] width 86 height 31
click at [1463, 121] on link "Logout" at bounding box center [1489, 122] width 132 height 40
